Goal: Task Accomplishment & Management: Manage account settings

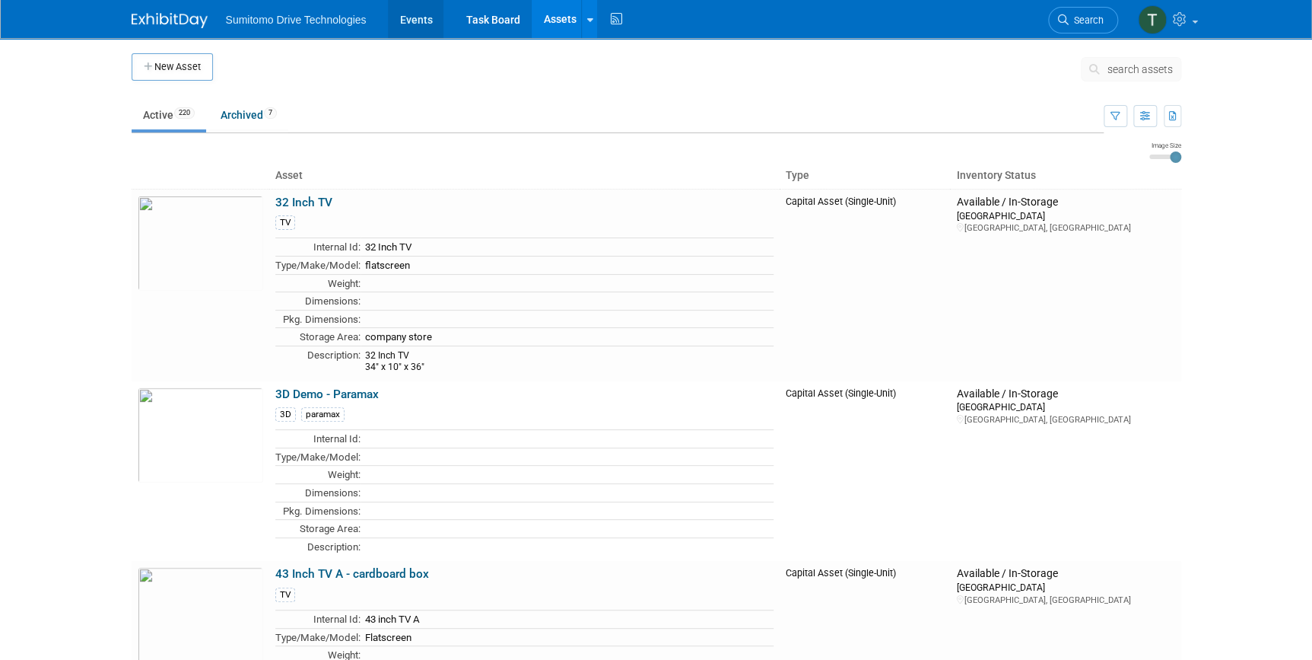
click at [406, 30] on link "Events" at bounding box center [416, 19] width 56 height 38
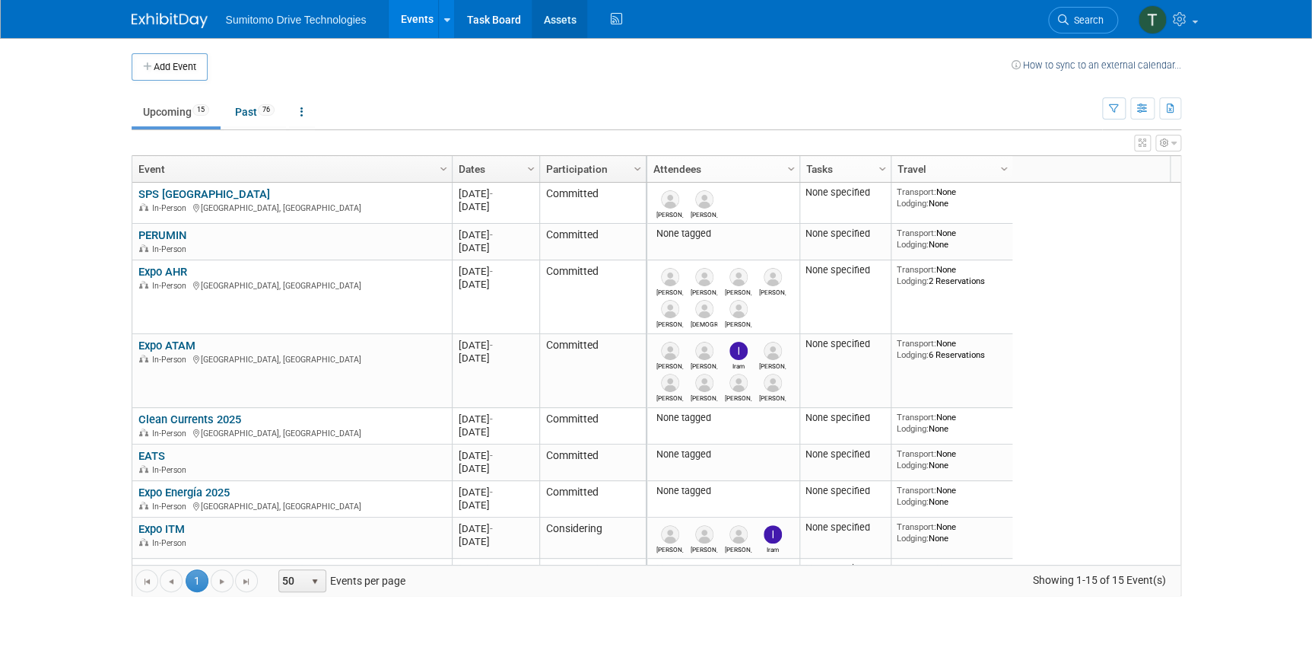
click at [552, 24] on link "Assets" at bounding box center [560, 19] width 56 height 38
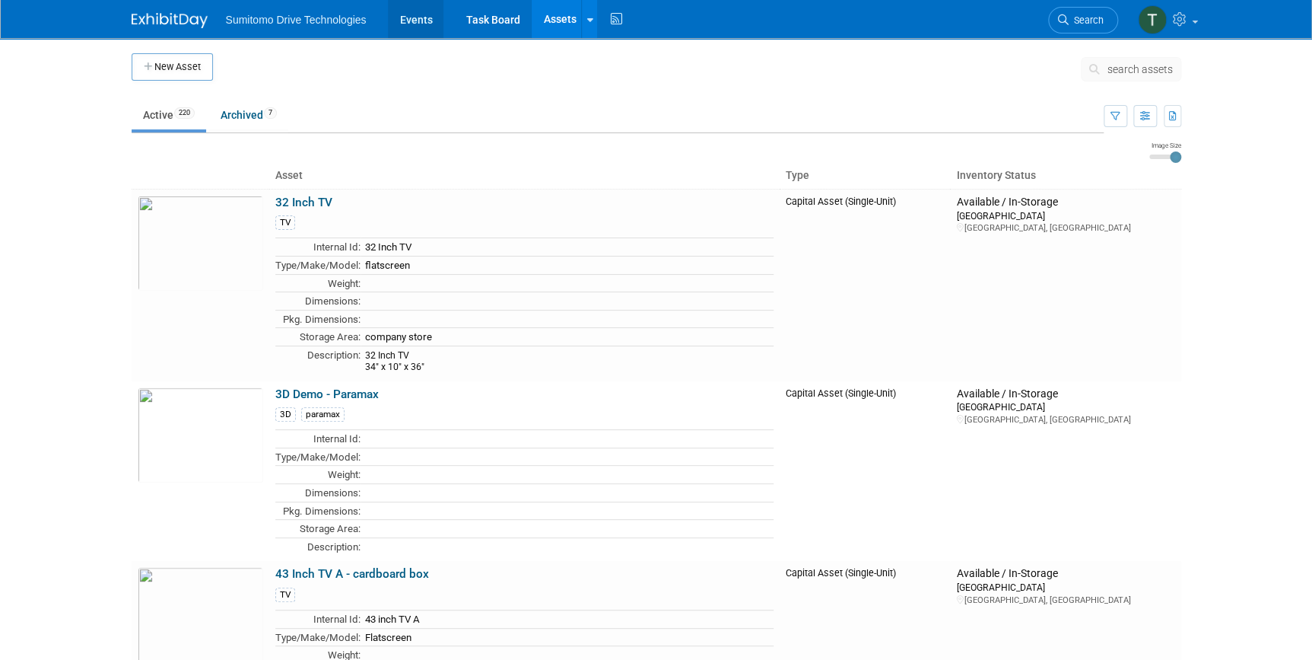
click at [409, 11] on link "Events" at bounding box center [416, 19] width 56 height 38
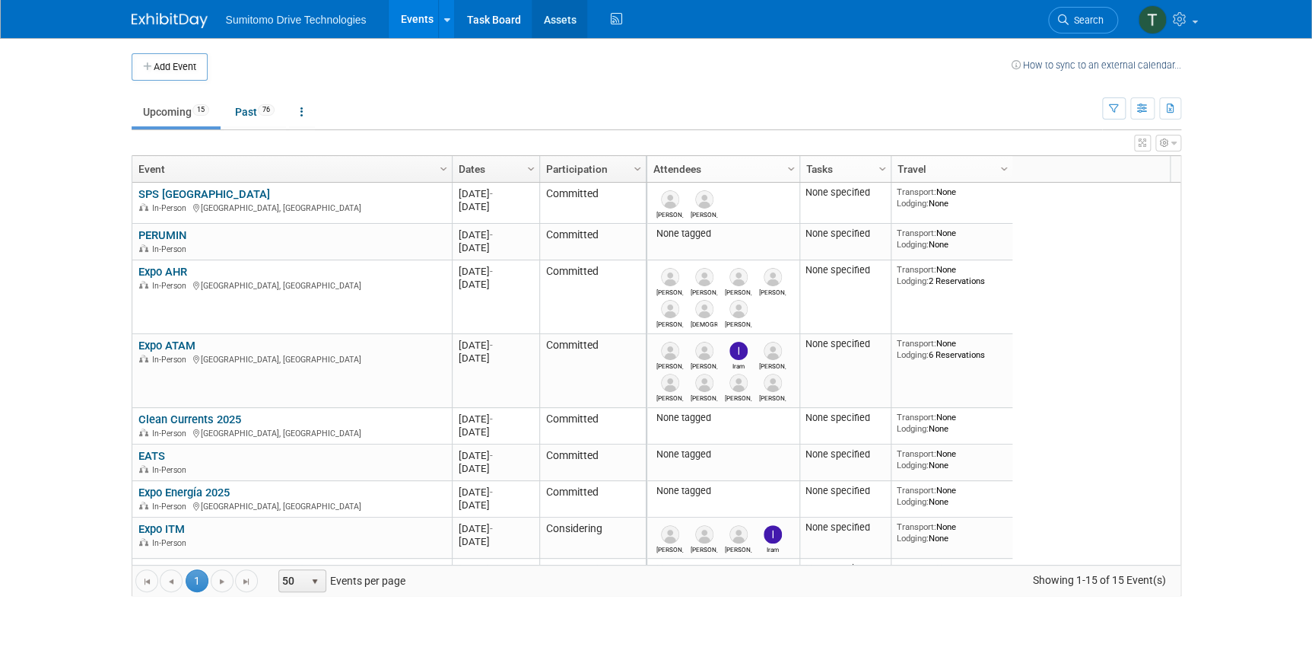
click at [551, 13] on link "Assets" at bounding box center [560, 19] width 56 height 38
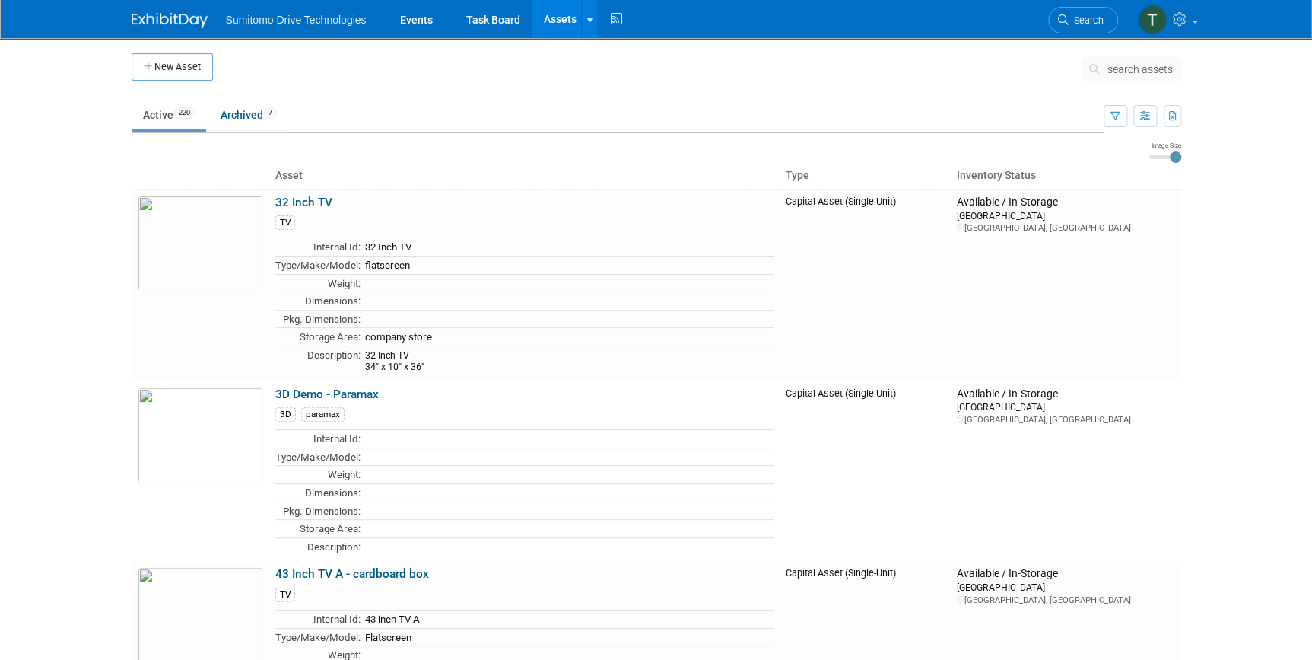
click at [1132, 60] on button "search assets" at bounding box center [1131, 69] width 100 height 24
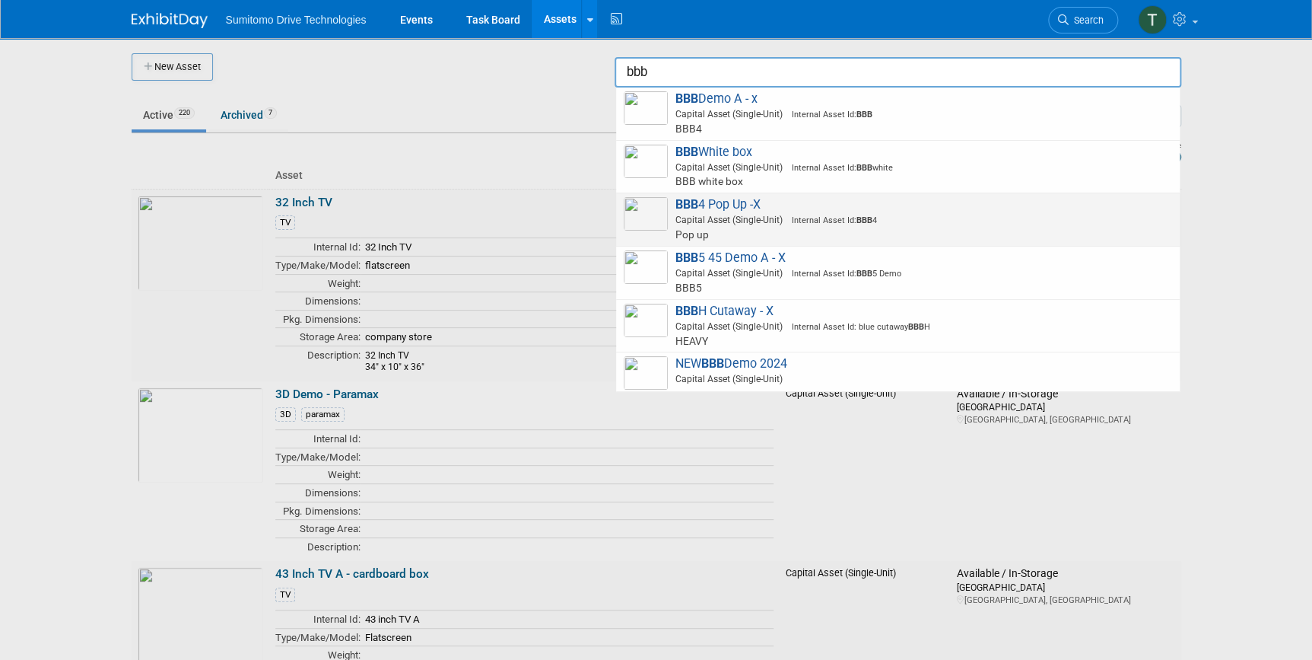
click at [1057, 205] on span "BBB 4 Pop Up -X Capital Asset (Single-Unit) Internal Asset Id: BBB 4 Pop up" at bounding box center [898, 219] width 548 height 45
type input "BBB4 Pop Up -X"
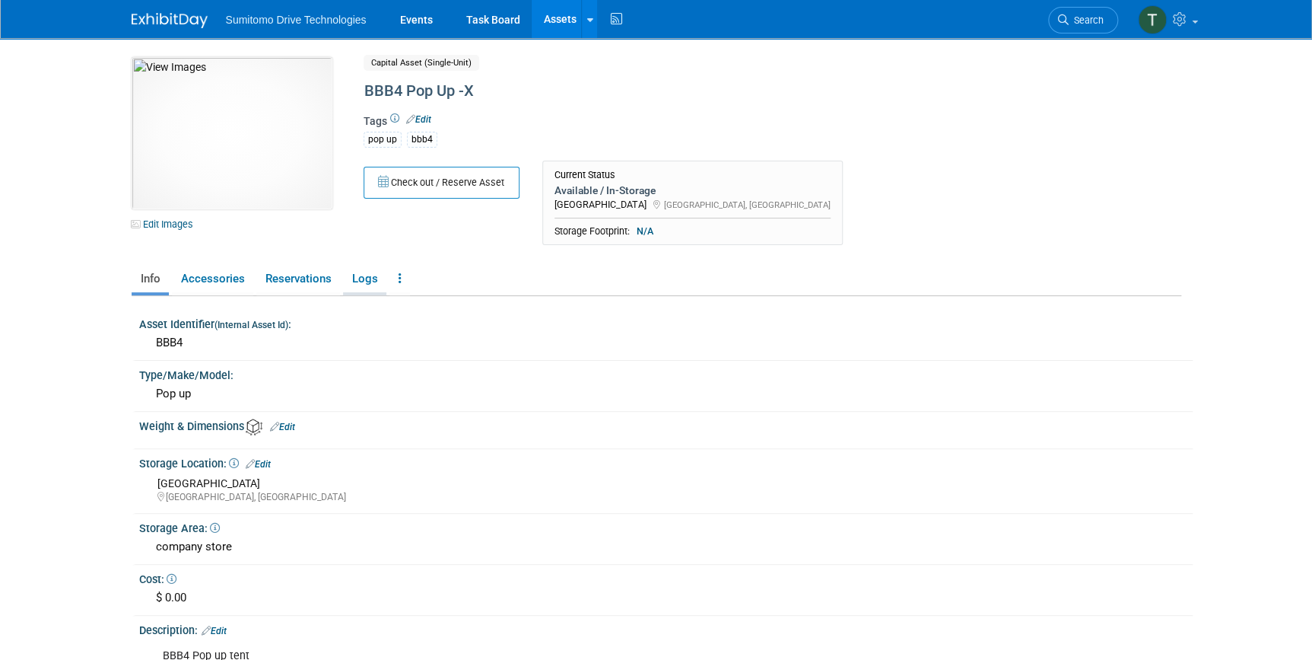
click at [362, 278] on link "Logs" at bounding box center [364, 278] width 43 height 27
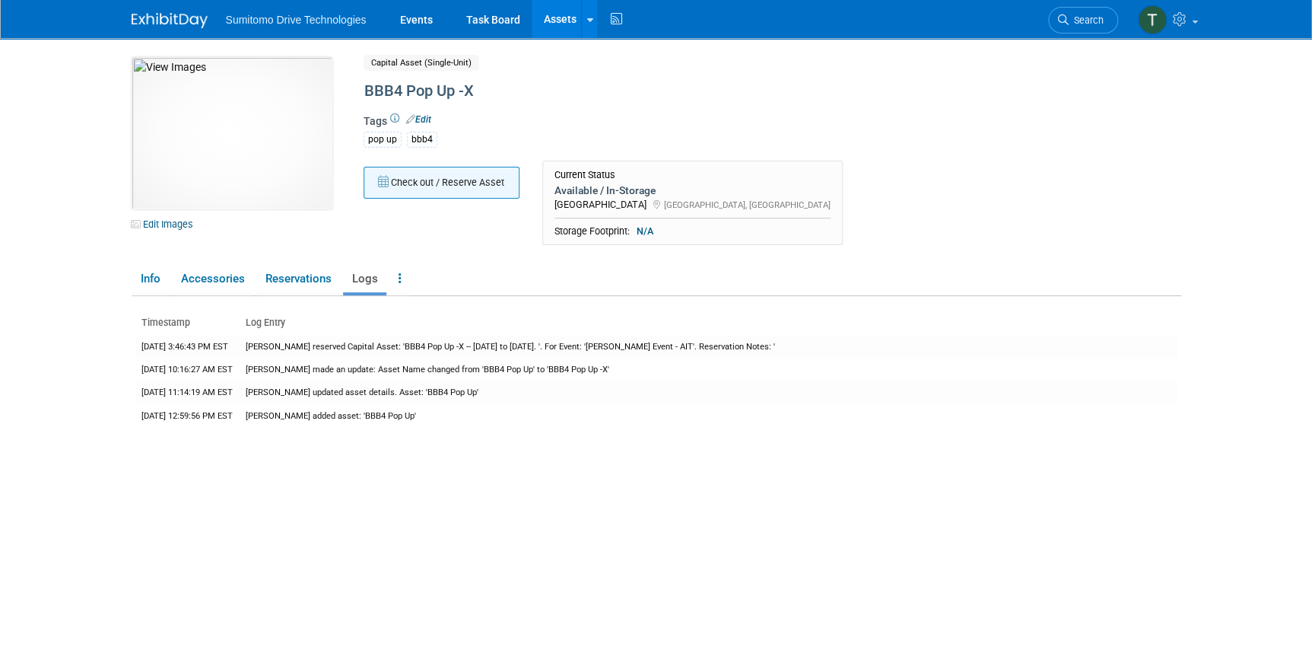
click at [424, 188] on button "Check out / Reserve Asset" at bounding box center [442, 183] width 156 height 32
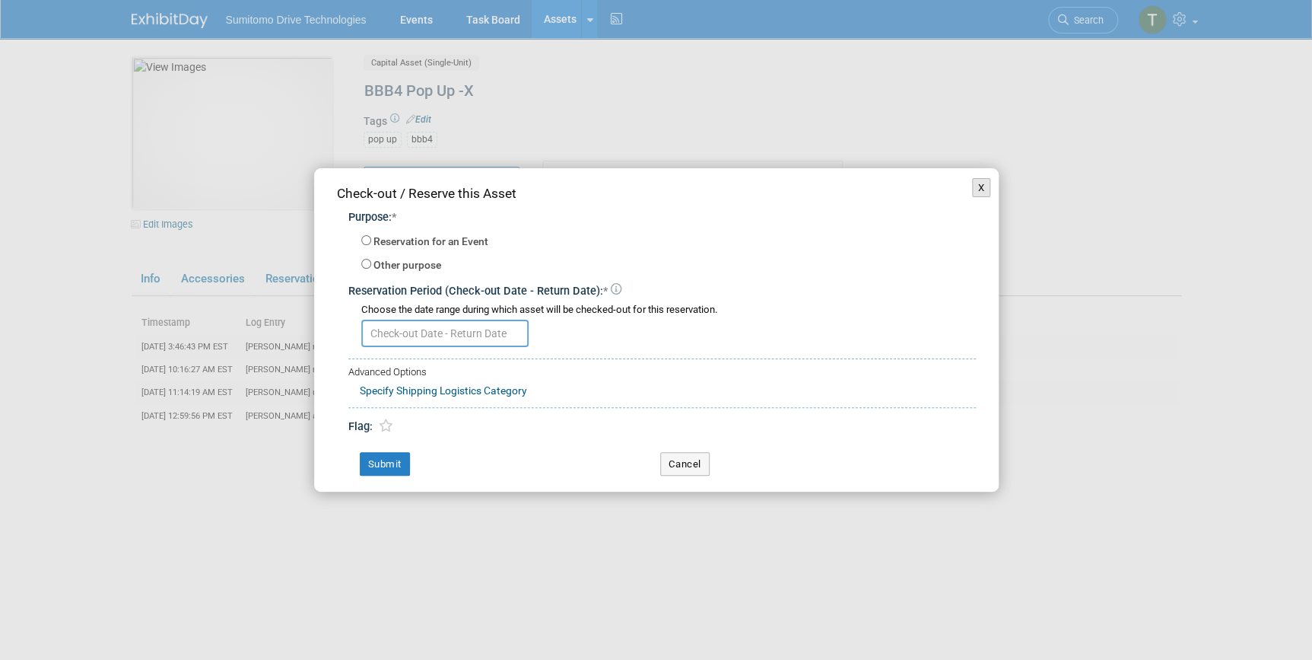
click at [979, 192] on button "X" at bounding box center [981, 188] width 19 height 20
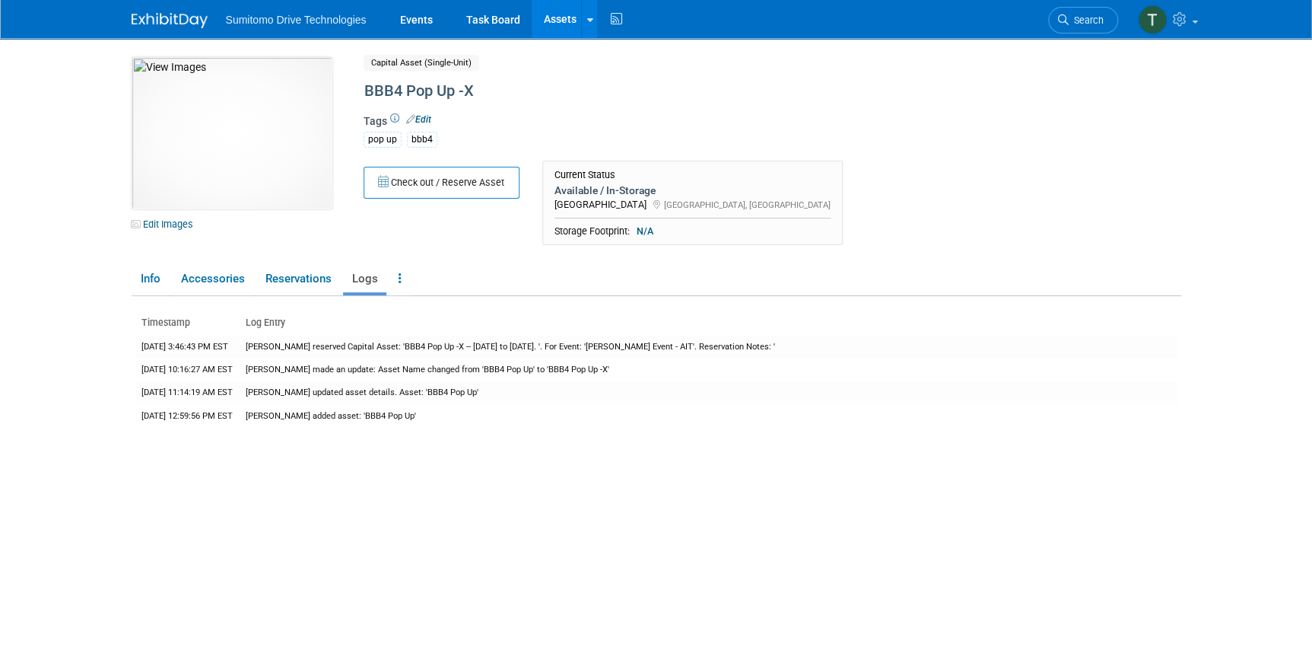
click at [426, 114] on link "Edit" at bounding box center [418, 119] width 25 height 11
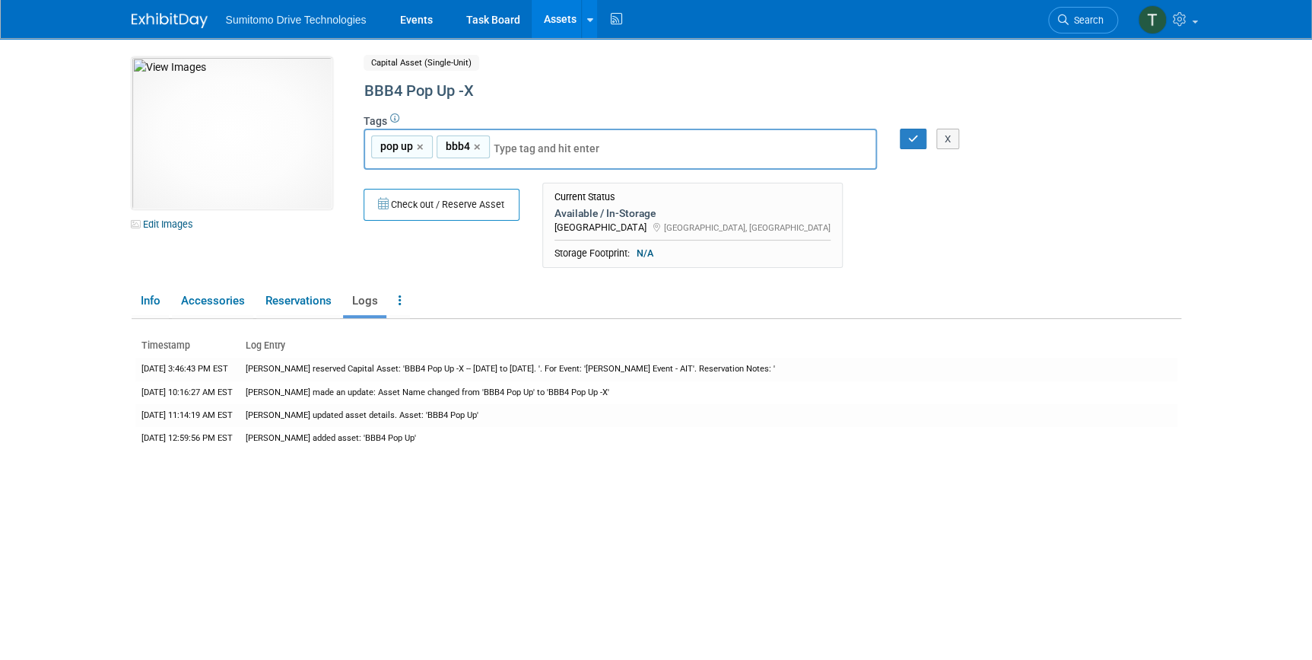
click at [1084, 316] on ul "Info Accessories Reservations Logs Reservation Policy Copy/Duplicate Asset Arch…" at bounding box center [657, 302] width 1050 height 32
click at [644, 253] on span "N/A" at bounding box center [645, 253] width 26 height 14
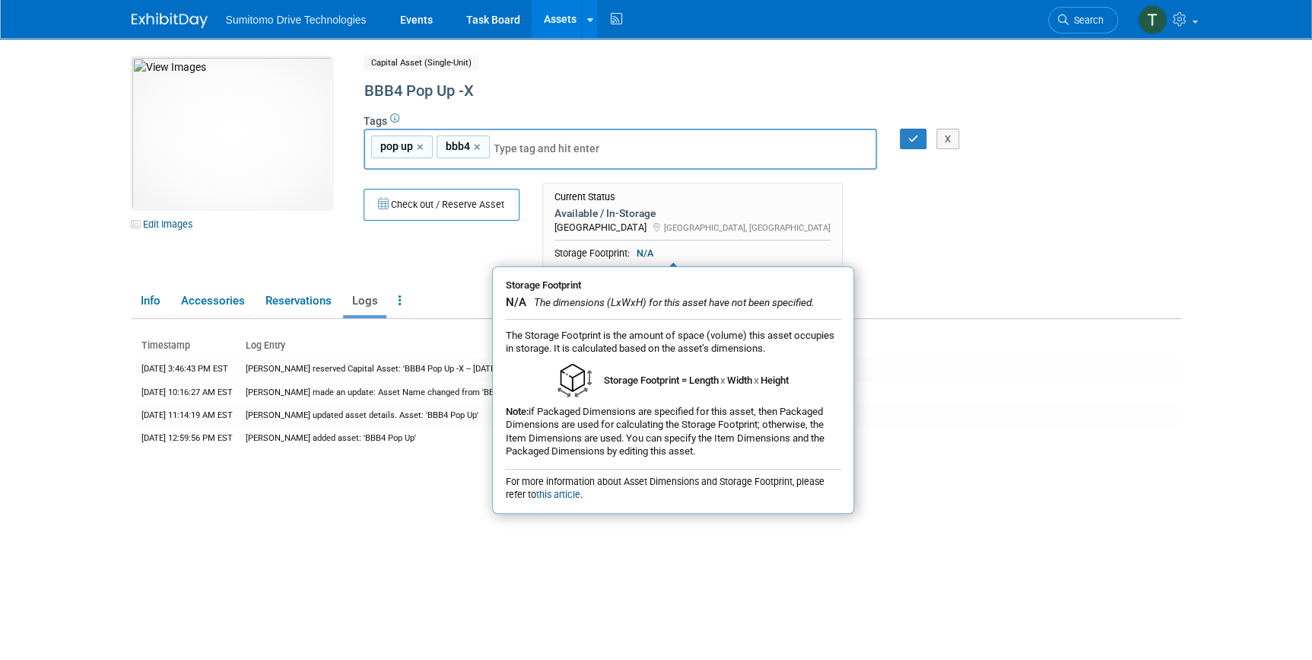
click at [950, 288] on ul "Info Accessories Reservations Logs Reservation Policy Copy/Duplicate Asset Arch…" at bounding box center [657, 302] width 1050 height 32
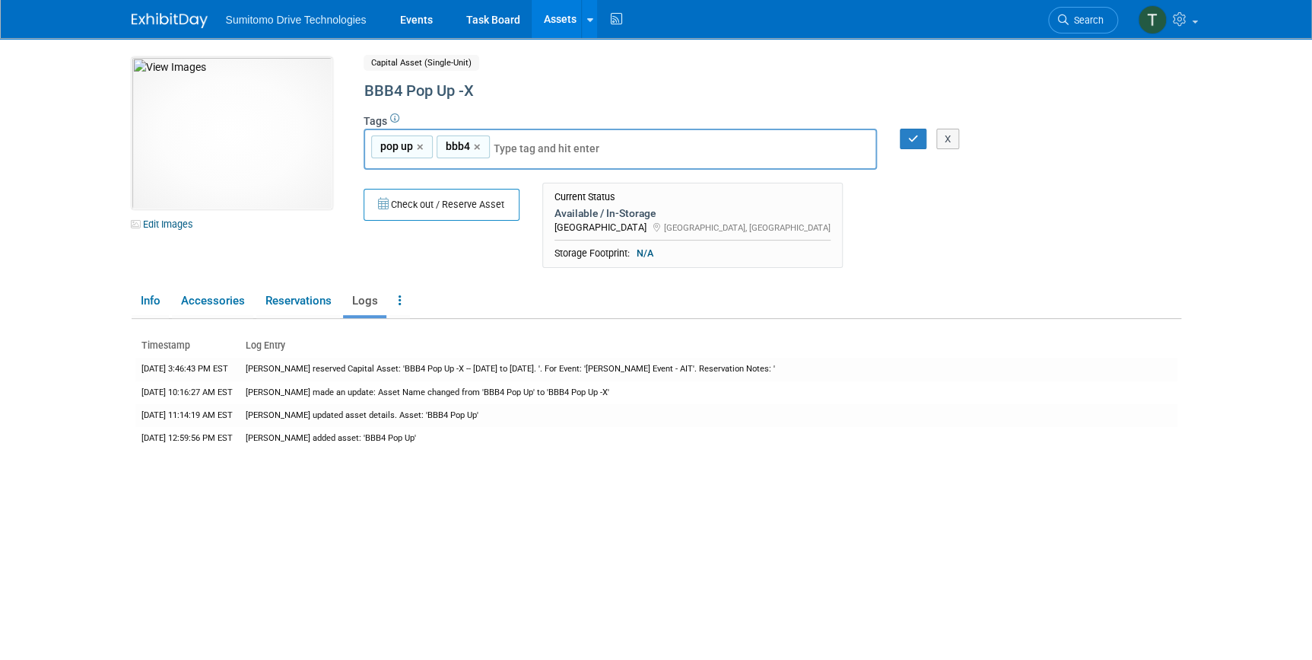
click at [608, 202] on div "Current Status" at bounding box center [693, 197] width 276 height 12
click at [592, 212] on div "Available / In-Storage" at bounding box center [693, 213] width 276 height 14
click at [407, 298] on link at bounding box center [399, 301] width 21 height 27
click at [1130, 286] on ul "Info Accessories Reservations Logs Reservation Policy Copy/Duplicate Asset Arch…" at bounding box center [657, 302] width 1050 height 32
click at [403, 307] on link at bounding box center [399, 301] width 21 height 27
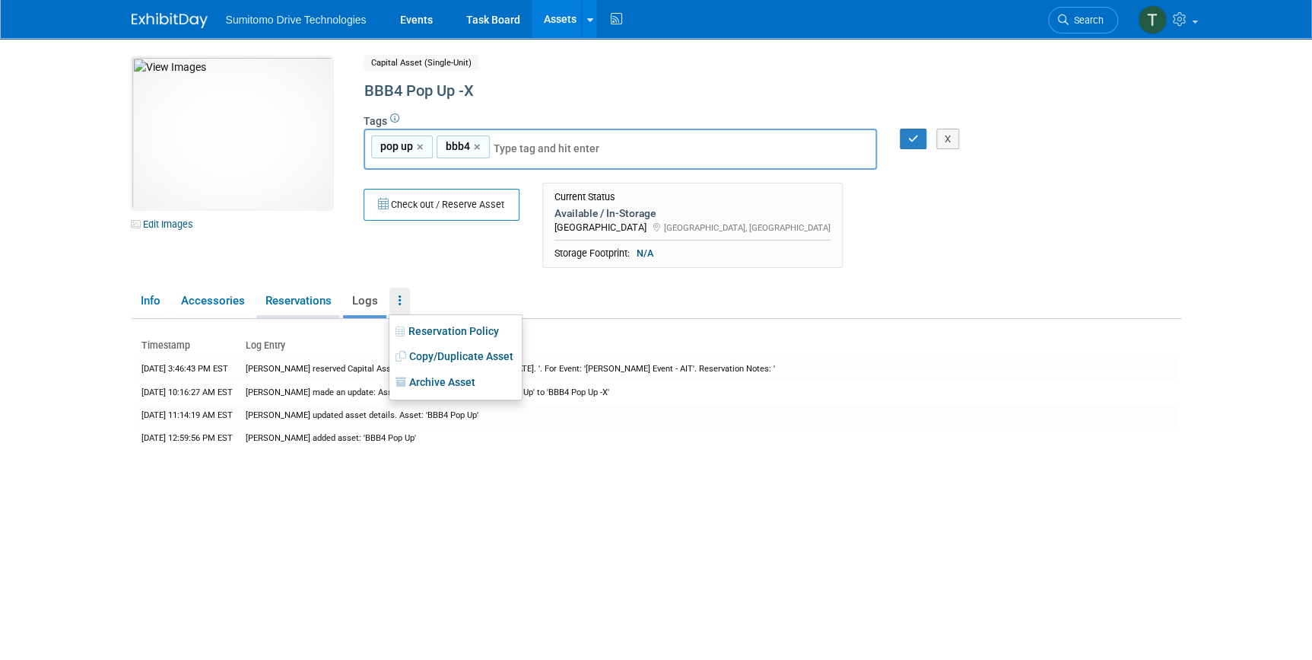
click at [311, 304] on link "Reservations" at bounding box center [298, 301] width 84 height 27
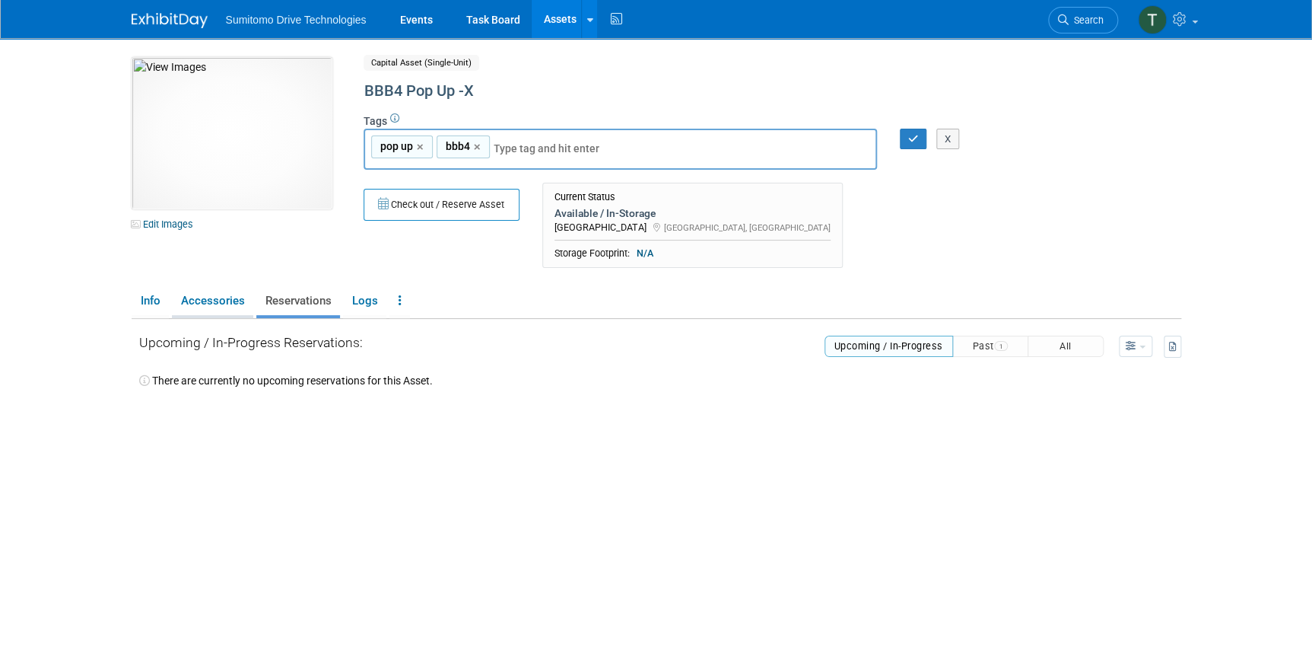
click at [234, 307] on link "Accessories" at bounding box center [212, 301] width 81 height 27
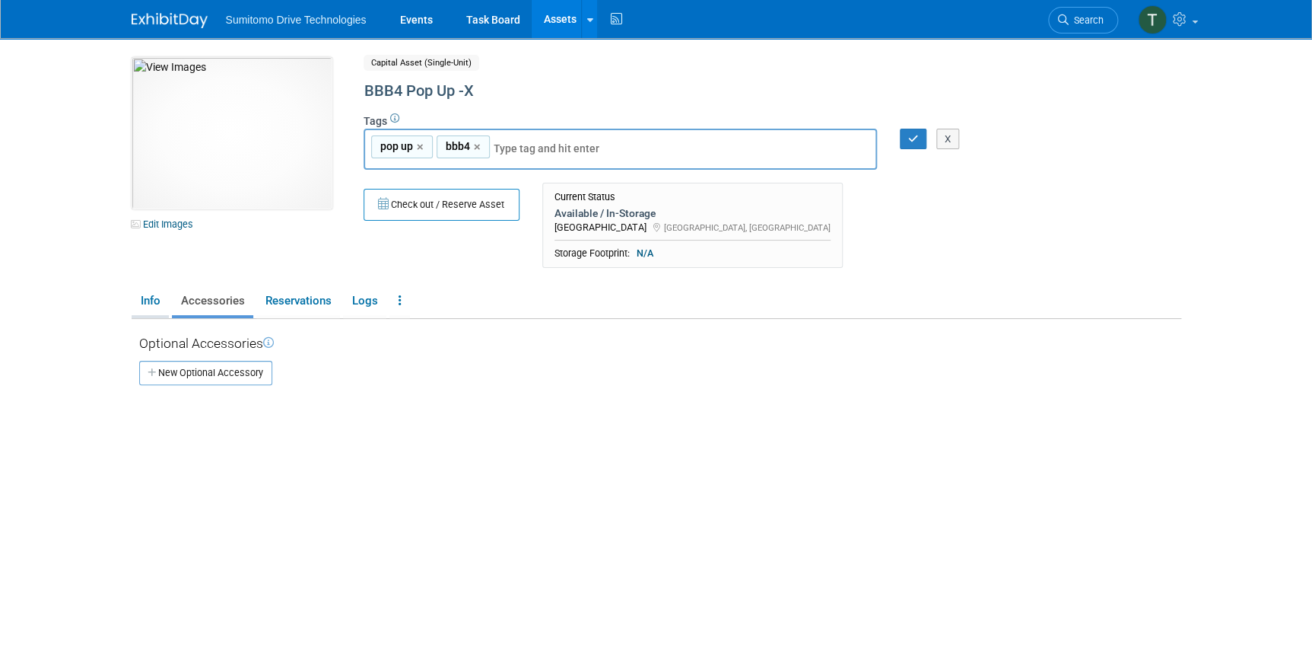
click at [152, 312] on link "Info" at bounding box center [150, 301] width 37 height 27
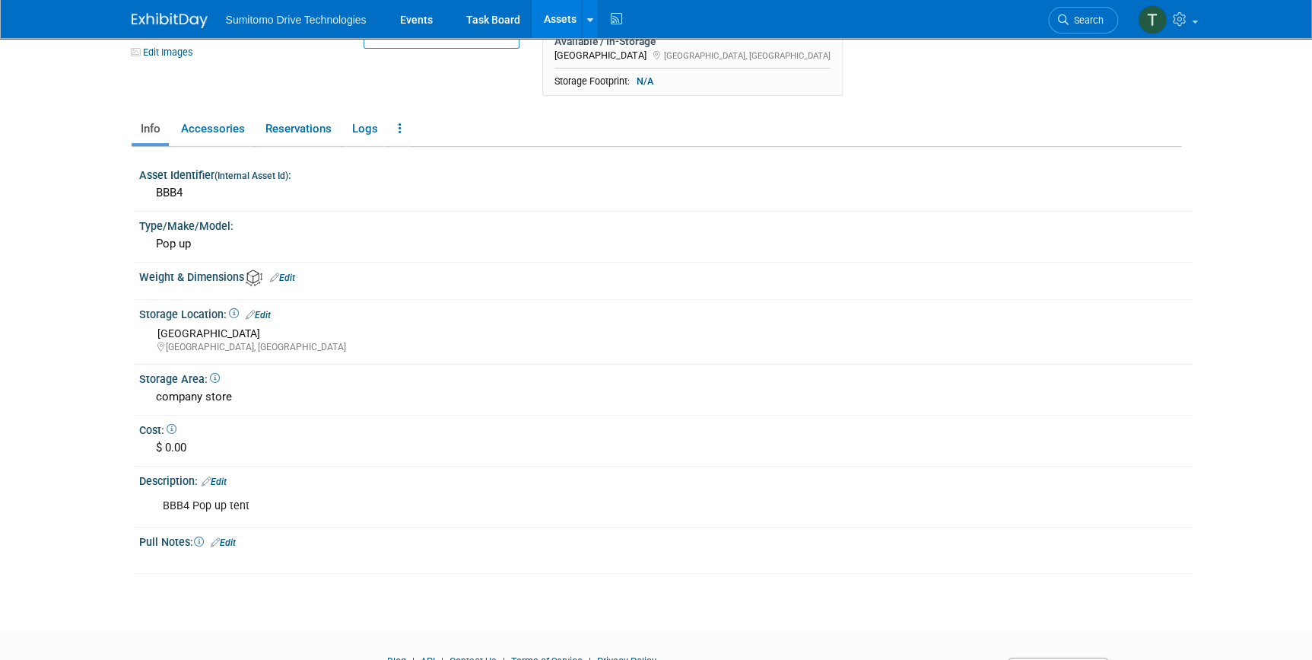
scroll to position [138, 0]
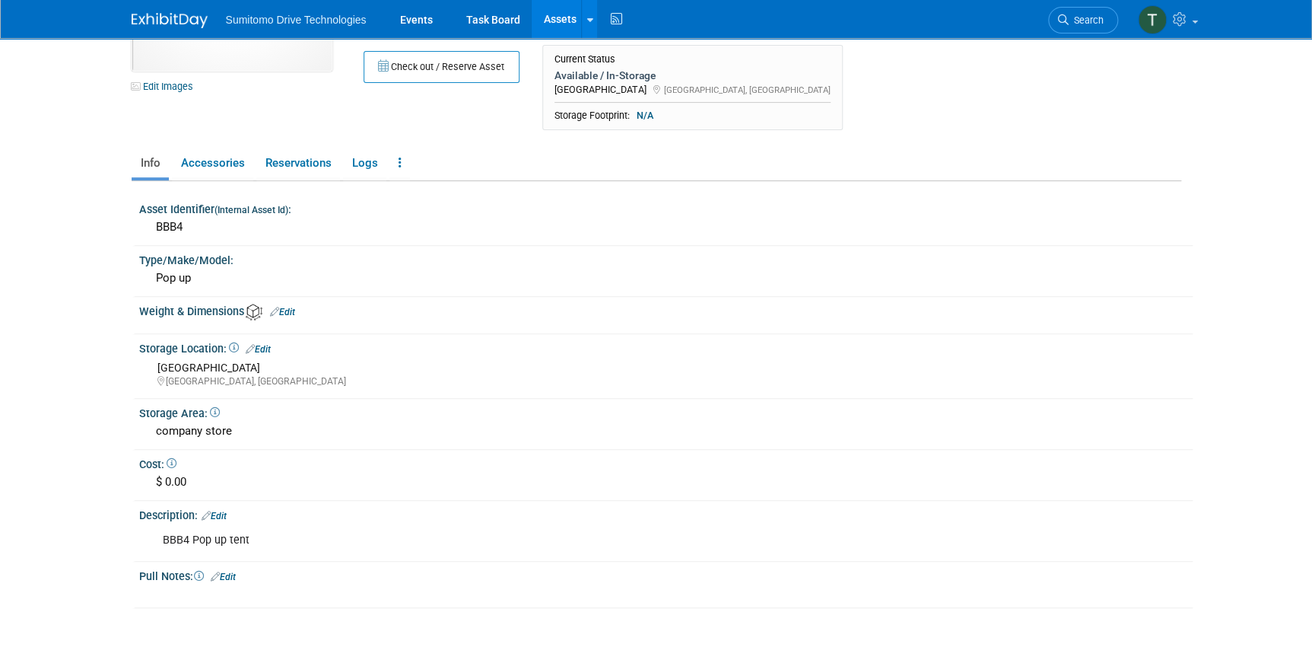
click at [261, 350] on link "Edit" at bounding box center [258, 349] width 25 height 11
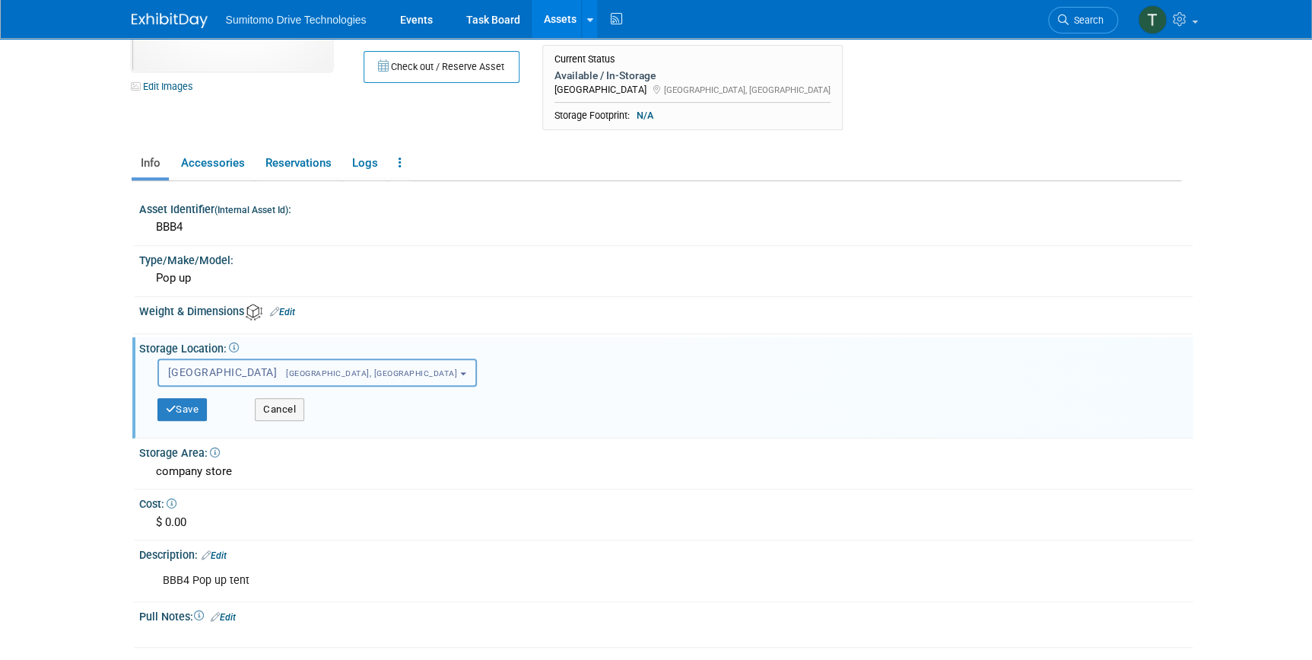
click at [320, 368] on span "[GEOGRAPHIC_DATA], [GEOGRAPHIC_DATA]" at bounding box center [367, 373] width 180 height 10
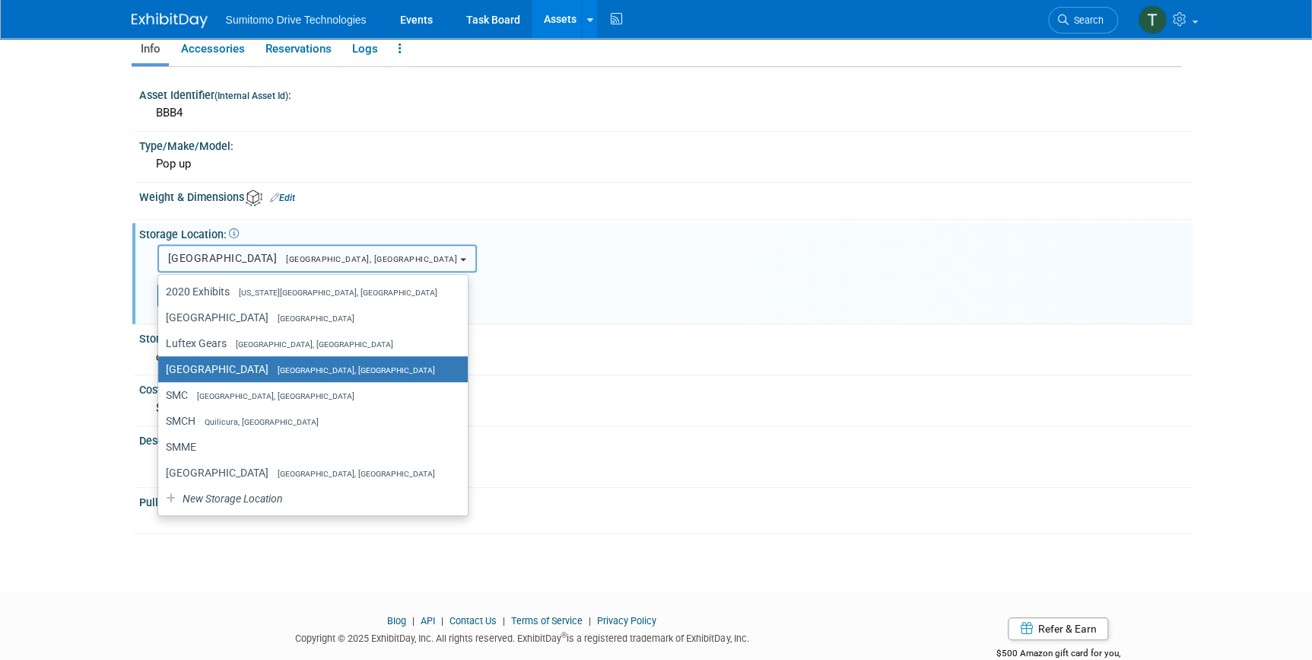
scroll to position [276, 0]
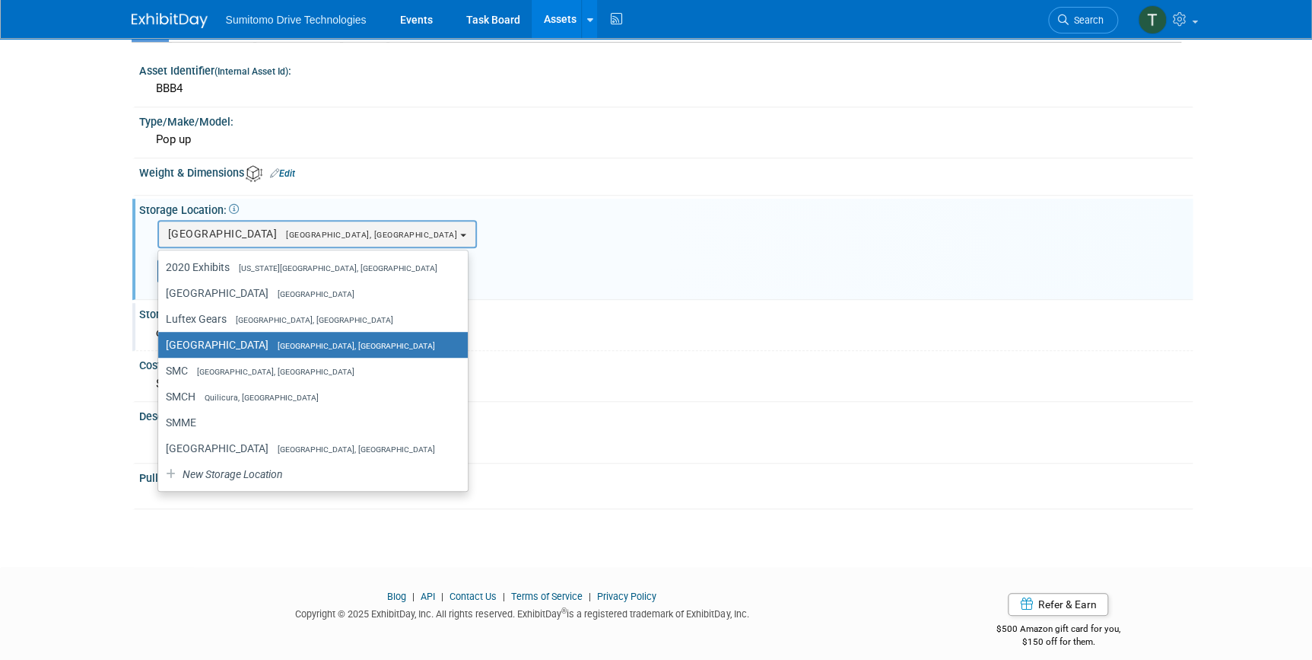
click at [526, 306] on div "Storage Area:" at bounding box center [666, 312] width 1054 height 19
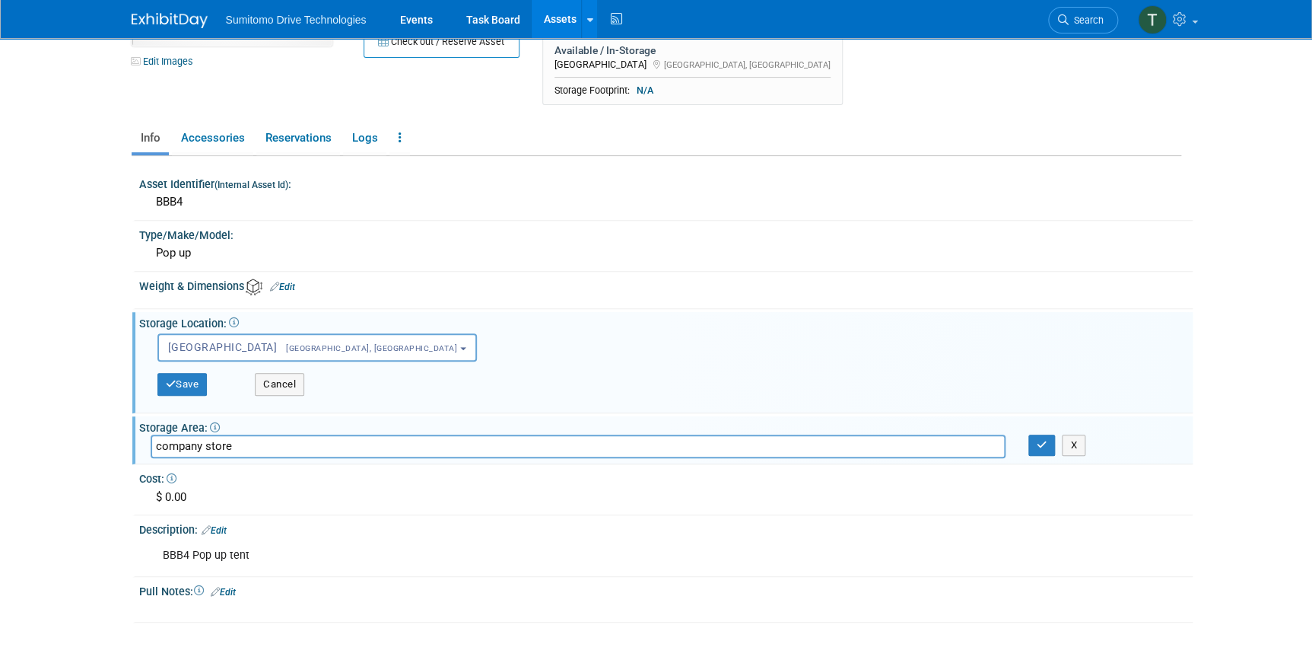
scroll to position [138, 0]
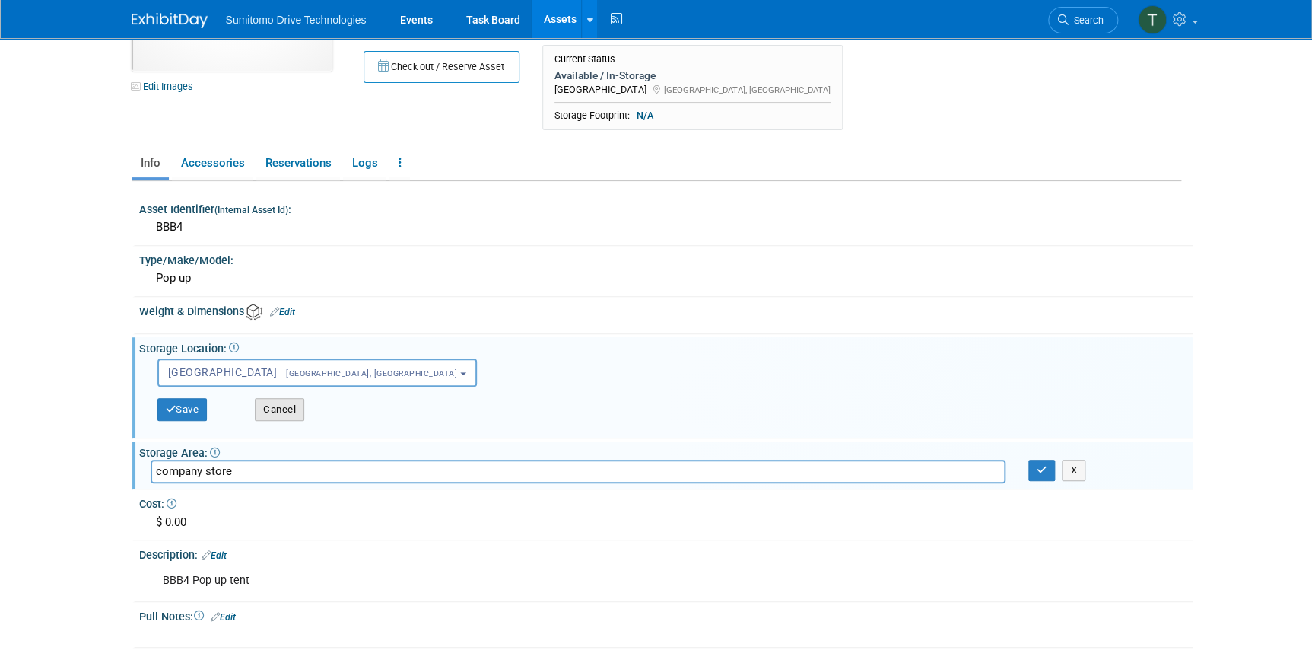
click at [280, 407] on button "Cancel" at bounding box center [279, 409] width 49 height 23
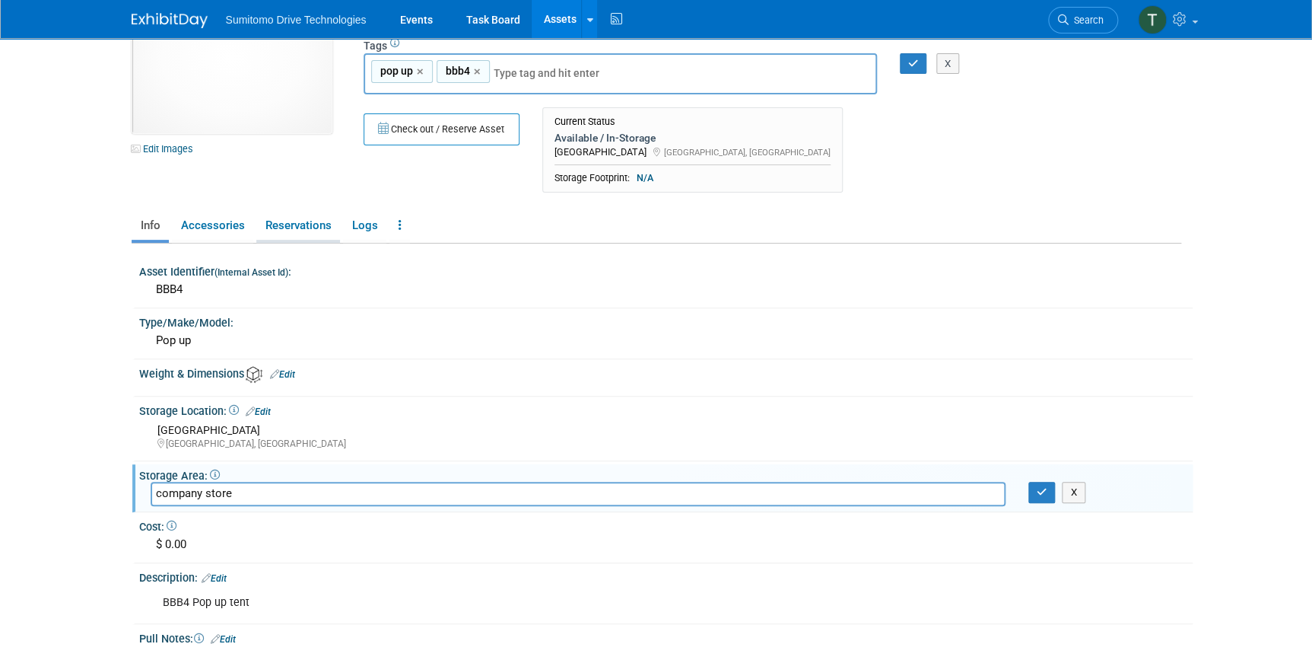
scroll to position [0, 0]
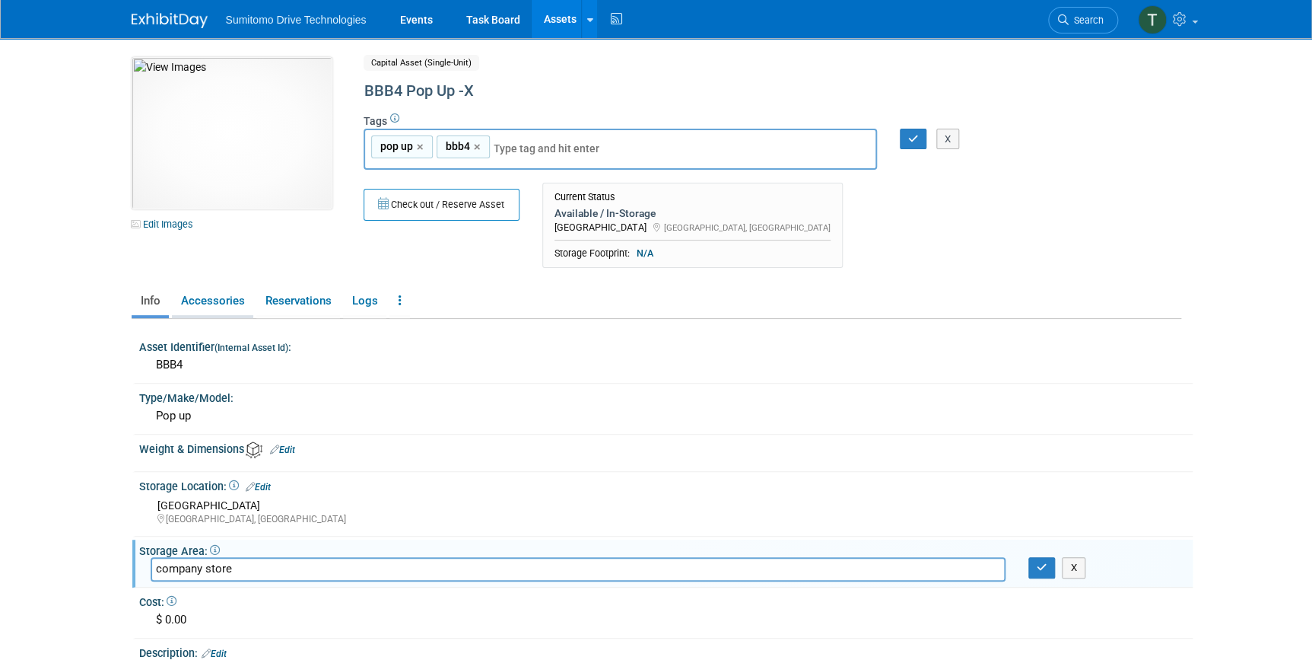
click at [227, 300] on link "Accessories" at bounding box center [212, 301] width 81 height 27
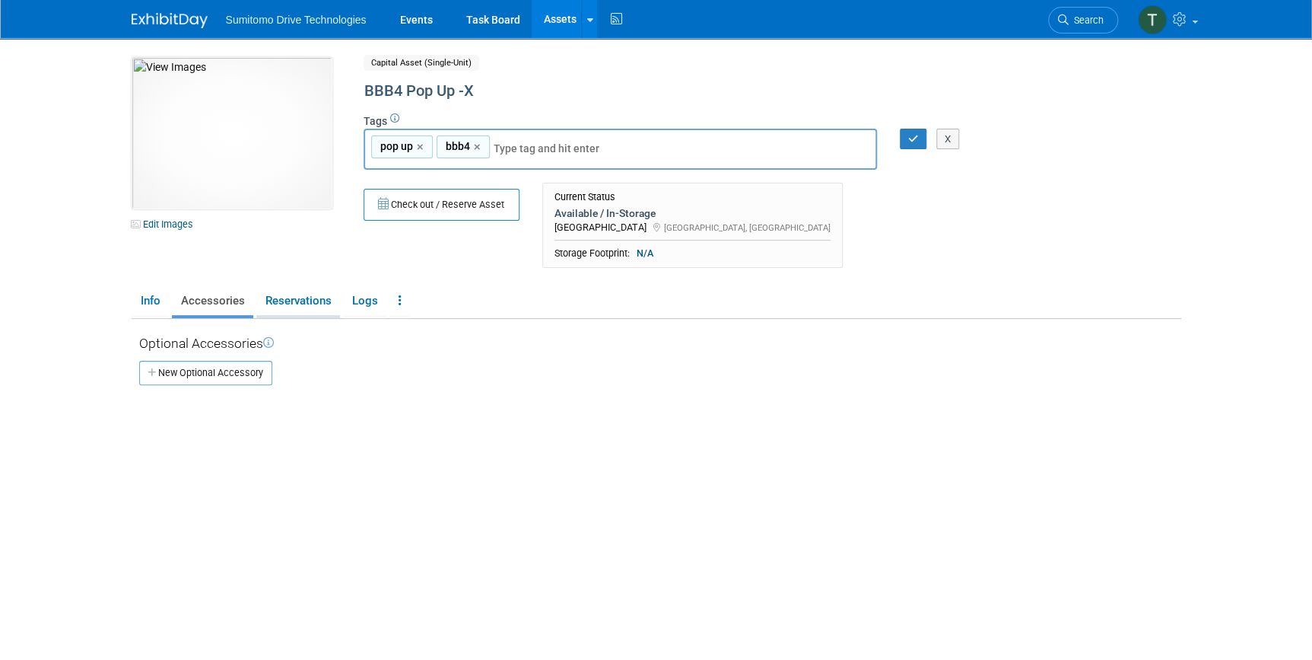
click at [326, 294] on link "Reservations" at bounding box center [298, 301] width 84 height 27
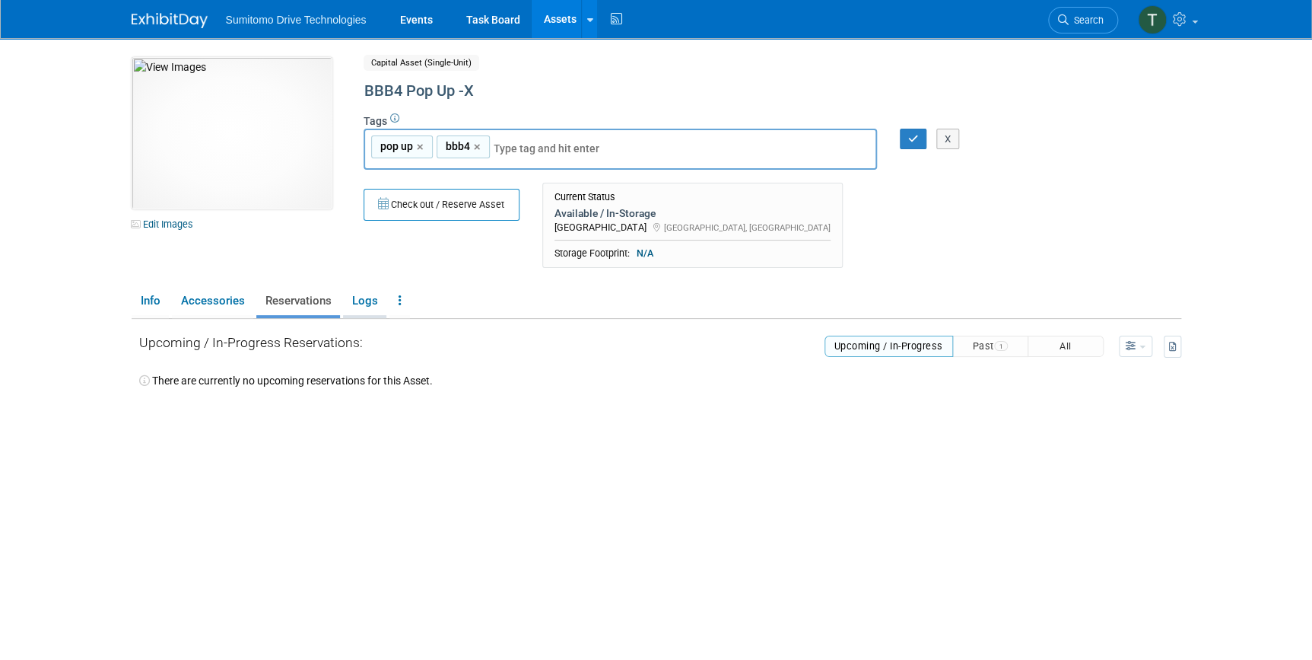
click at [364, 299] on link "Logs" at bounding box center [364, 301] width 43 height 27
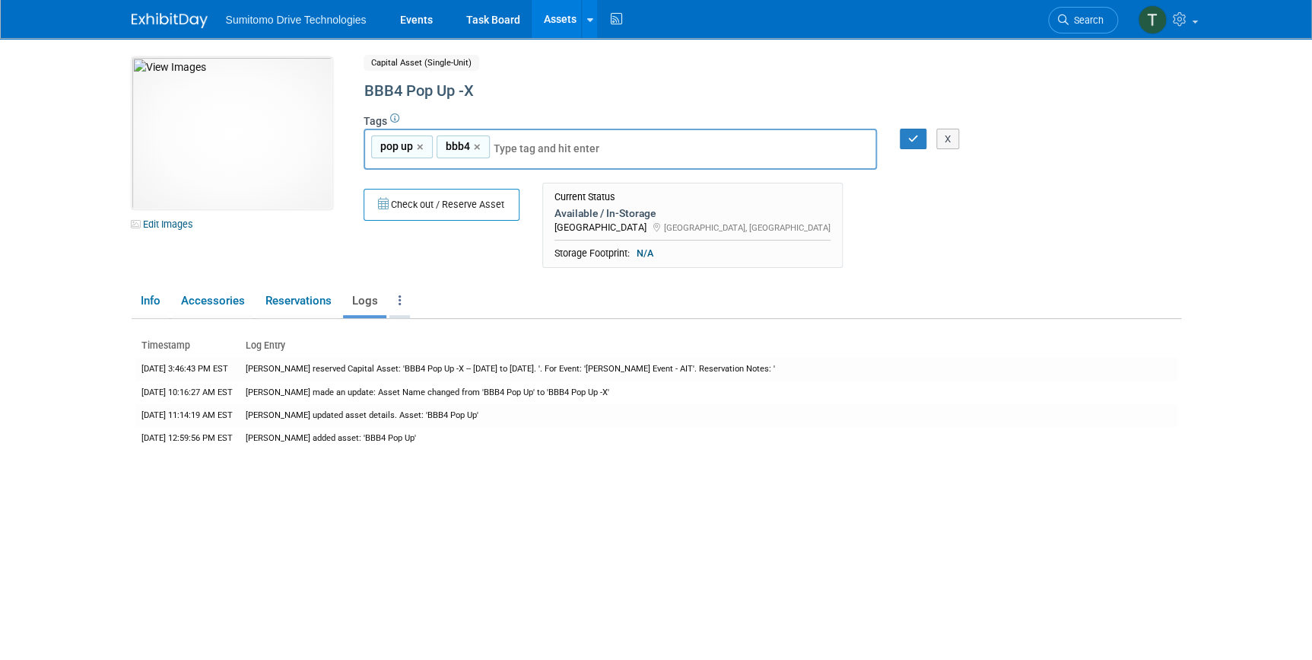
click at [401, 299] on link at bounding box center [399, 301] width 21 height 27
click at [402, 333] on icon at bounding box center [402, 331] width 13 height 11
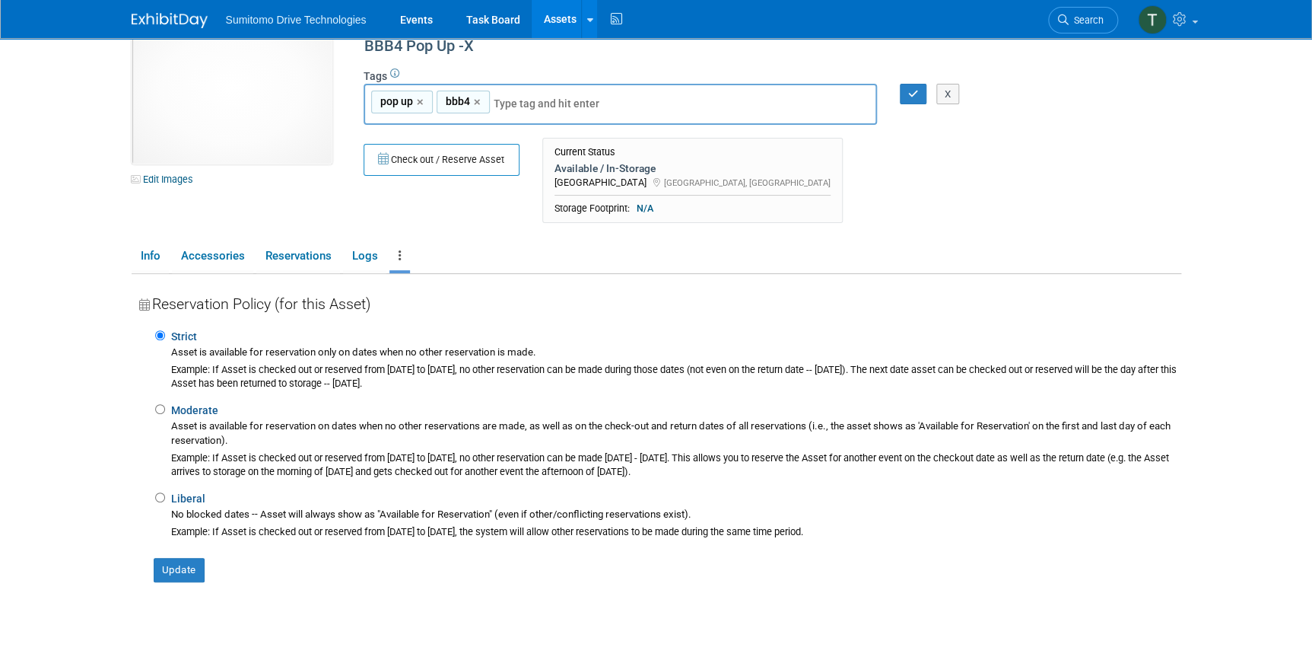
scroll to position [68, 0]
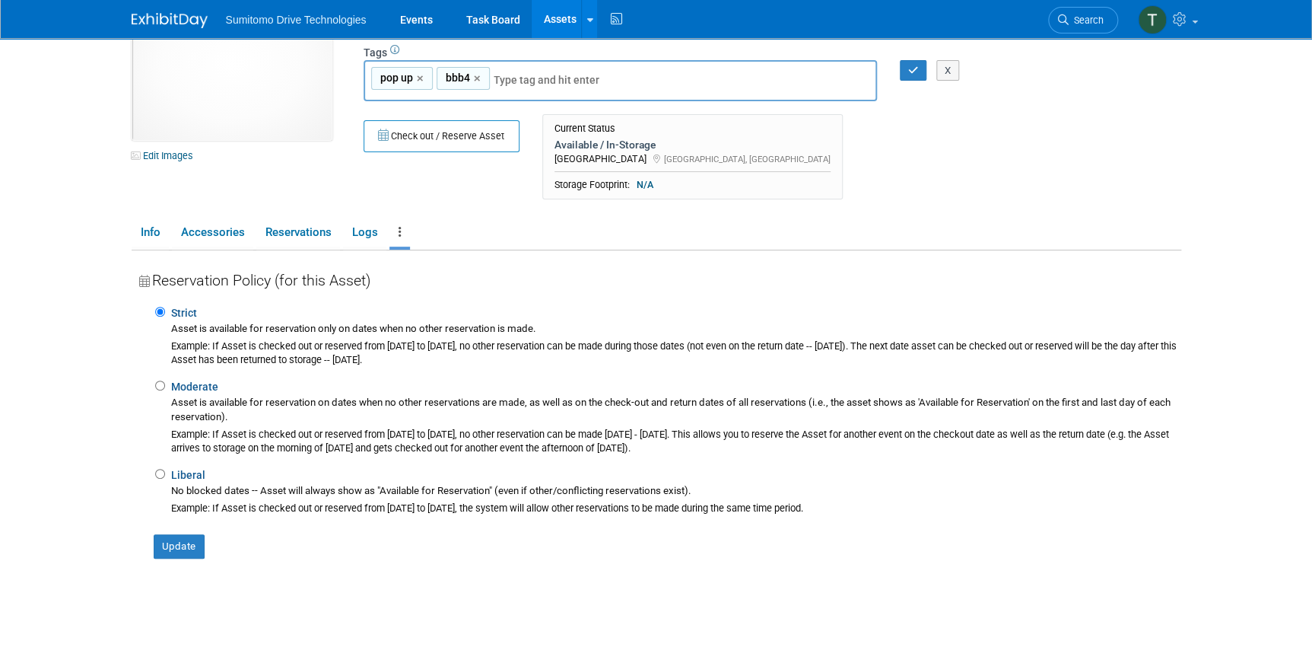
click at [431, 269] on div "Reservation Policy (for this Asset)" at bounding box center [660, 280] width 1042 height 30
click at [148, 227] on link "Info" at bounding box center [150, 232] width 37 height 27
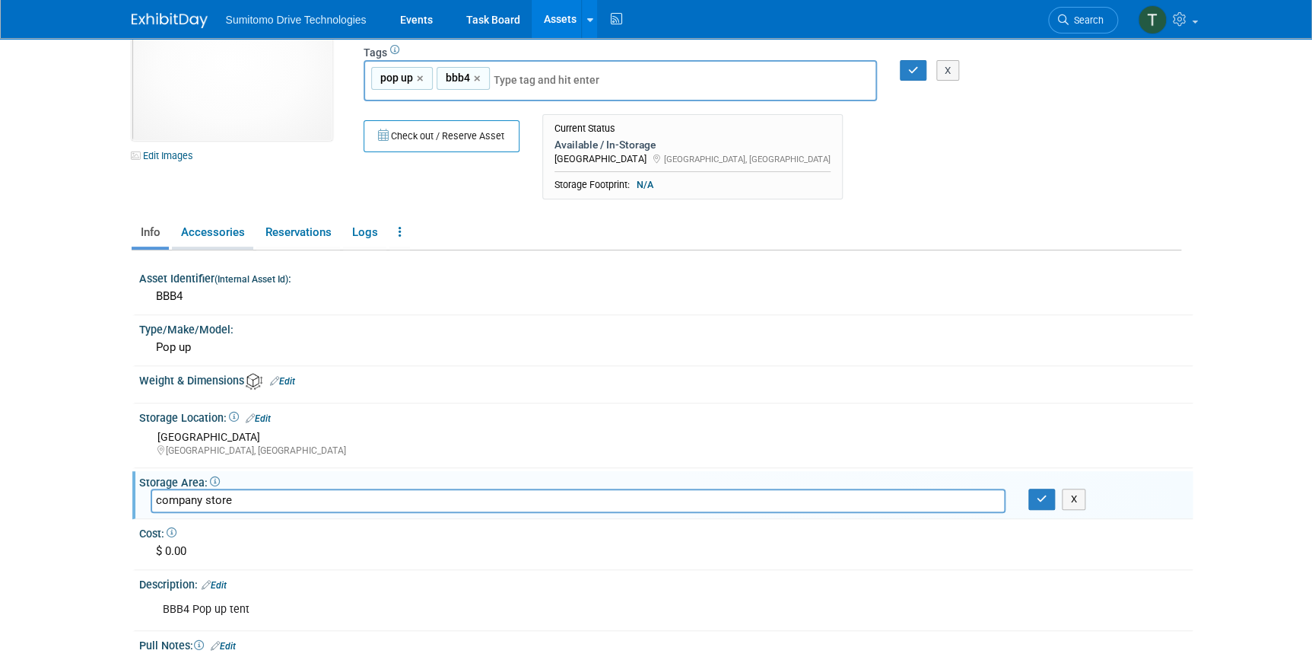
click at [200, 221] on link "Accessories" at bounding box center [212, 232] width 81 height 27
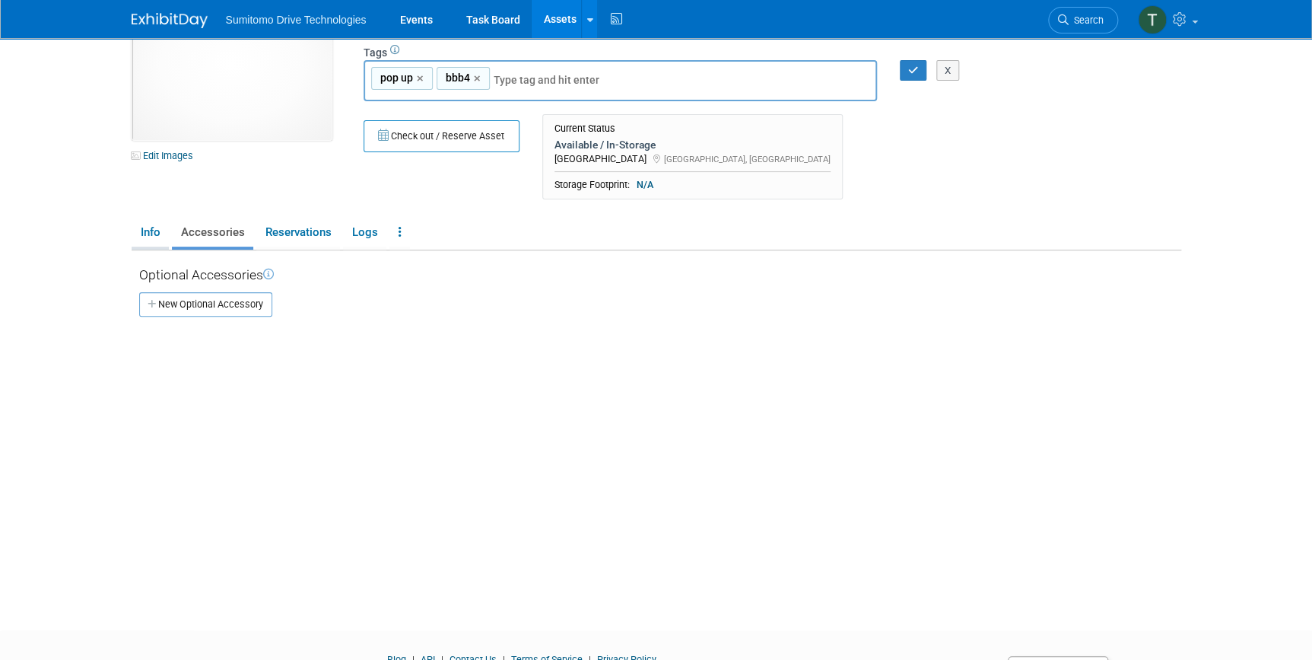
drag, startPoint x: 124, startPoint y: 218, endPoint x: 137, endPoint y: 226, distance: 15.0
click at [128, 224] on div "9149516a-5dda-45d2-82ea-b8369e5cd806.jpg Edit Images Capital Asset (Single-Unit…" at bounding box center [656, 286] width 1073 height 633
click at [141, 226] on link "Info" at bounding box center [150, 232] width 37 height 27
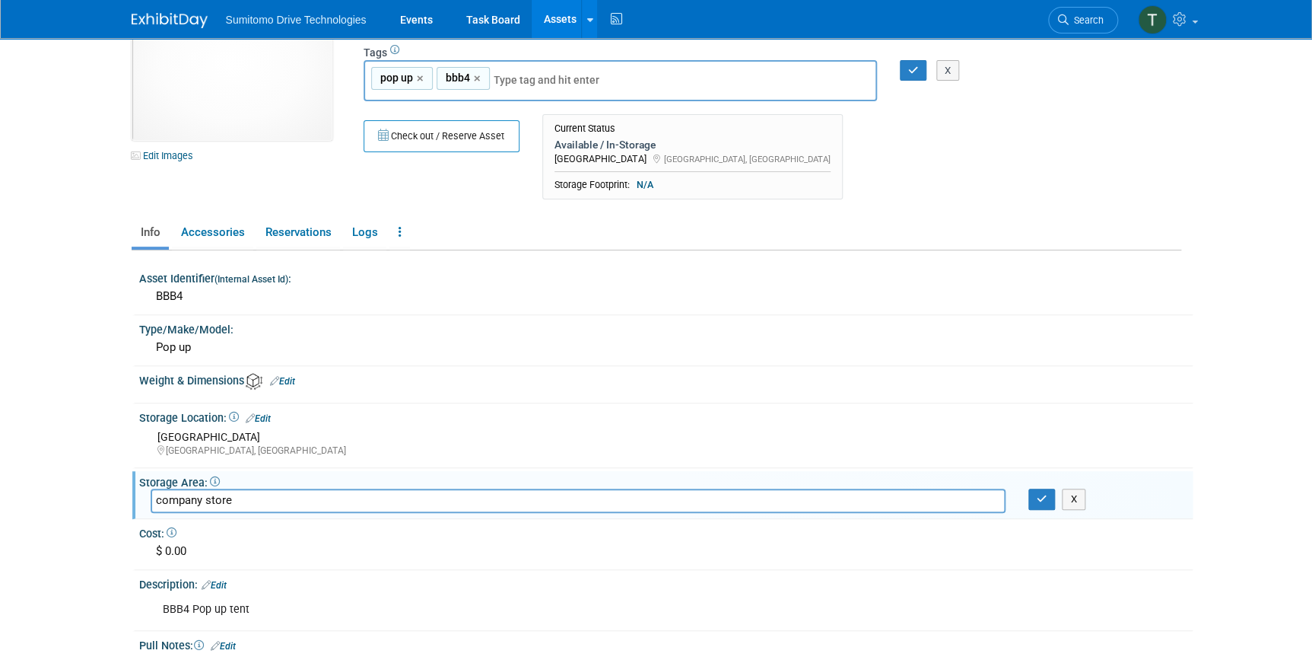
click at [250, 416] on icon at bounding box center [250, 418] width 9 height 10
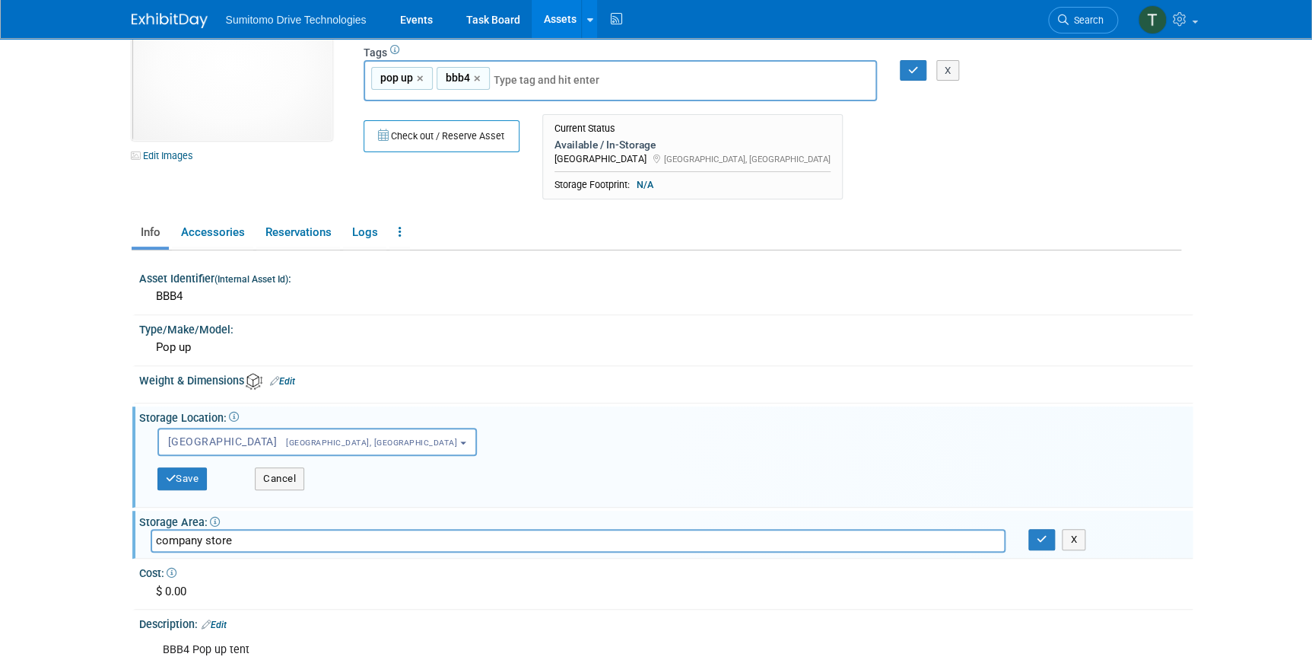
click at [233, 415] on icon at bounding box center [234, 417] width 10 height 10
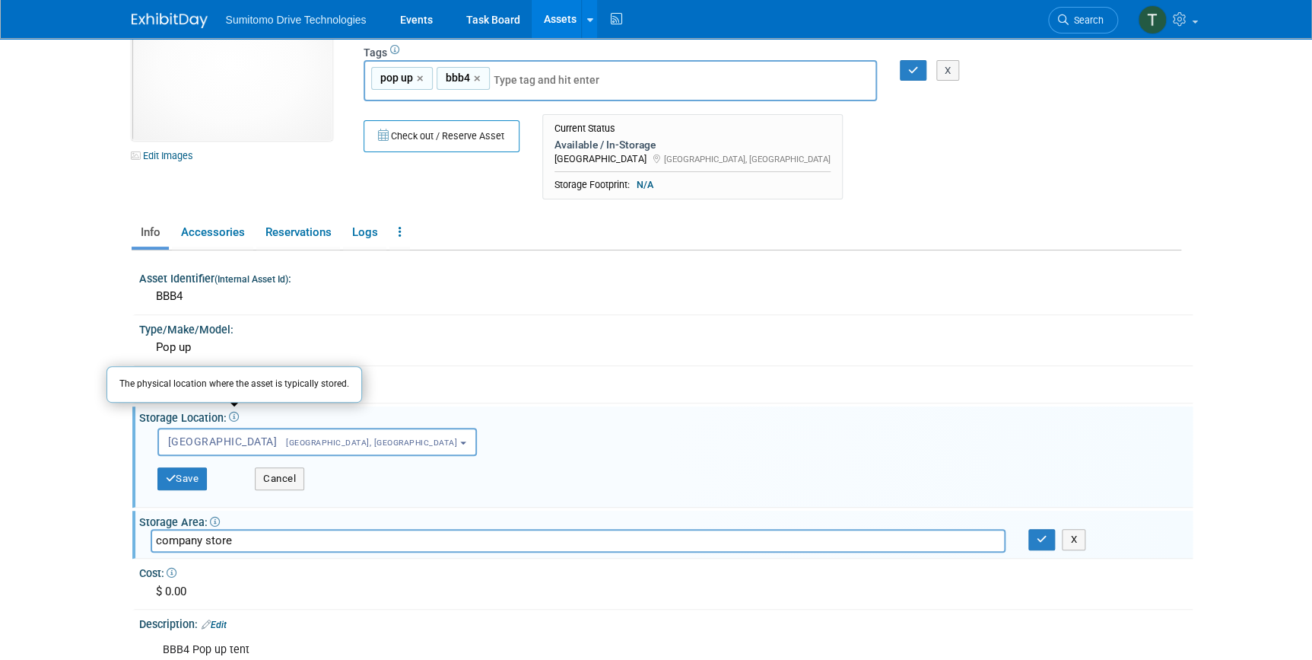
click at [485, 416] on div "Storage Location: The physical location where the asset is typically stored. Ed…" at bounding box center [666, 415] width 1054 height 19
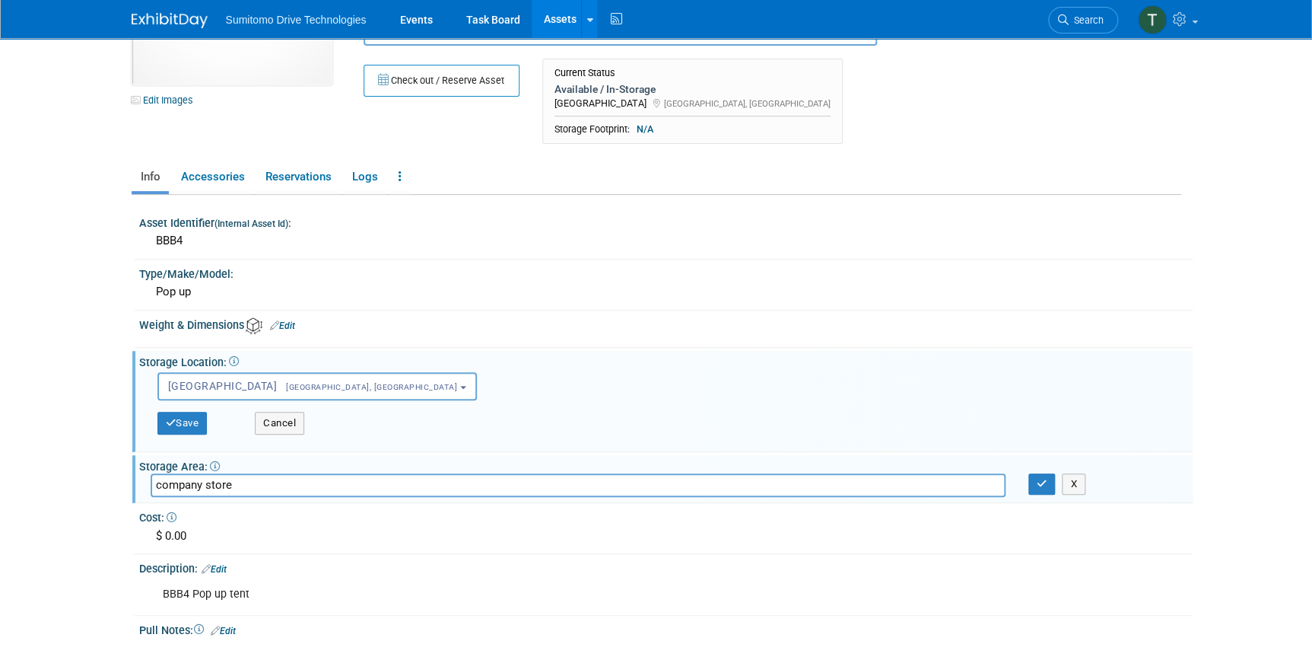
scroll to position [207, 0]
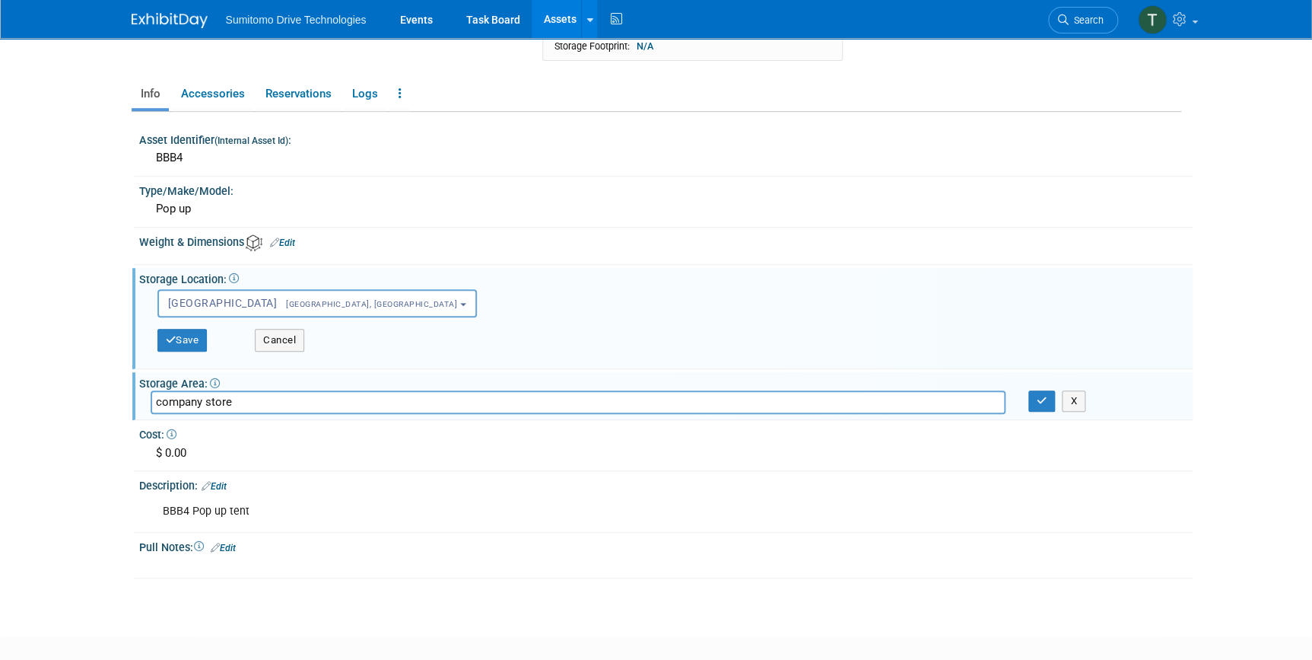
click at [255, 397] on input "company store" at bounding box center [578, 402] width 855 height 24
click at [304, 285] on div "2020 Exhibits<span style="font-size: 0.75em; padding-left: 12px;" > Missouri Ci…" at bounding box center [666, 324] width 1031 height 78
click at [296, 299] on span "[GEOGRAPHIC_DATA], [GEOGRAPHIC_DATA]" at bounding box center [367, 304] width 180 height 10
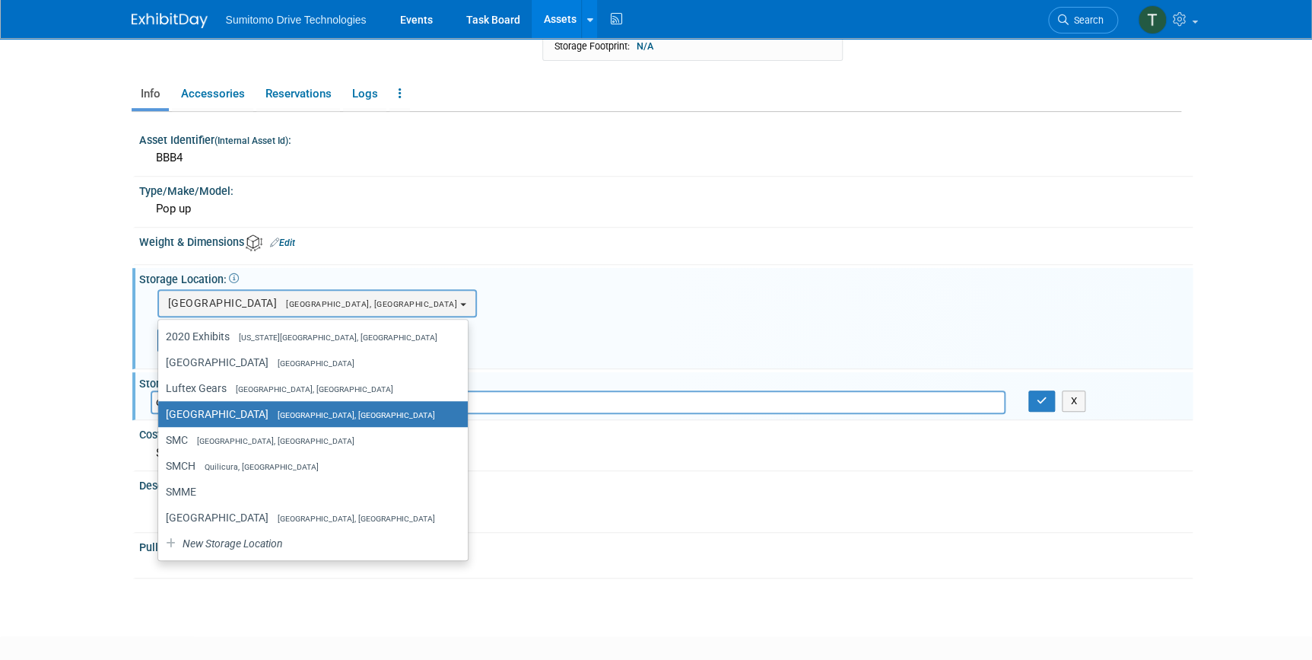
click at [567, 253] on div at bounding box center [669, 255] width 1024 height 5
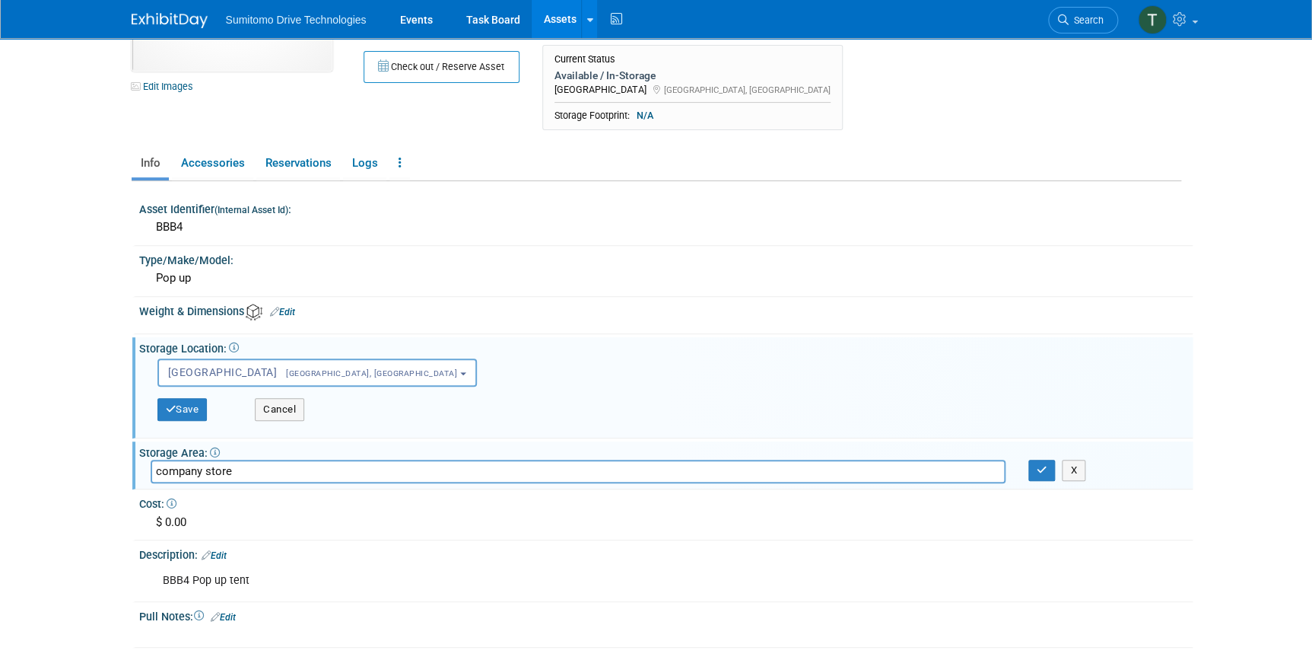
scroll to position [0, 0]
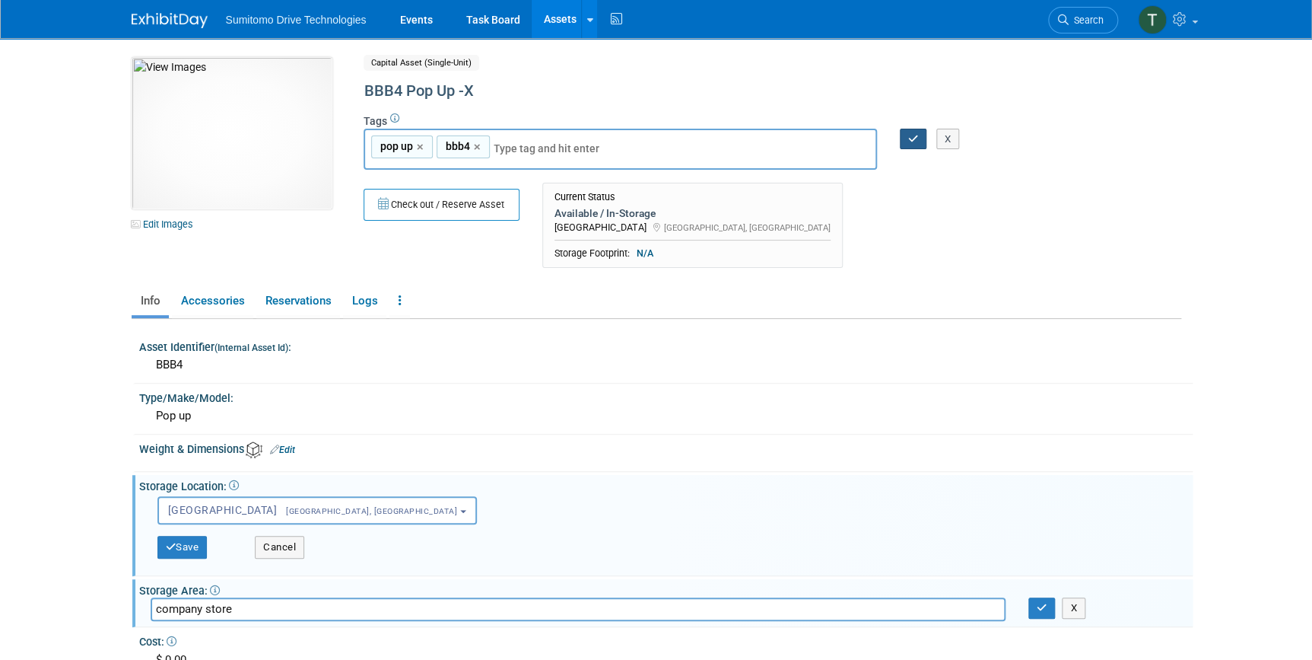
click at [913, 136] on icon "button" at bounding box center [913, 139] width 11 height 10
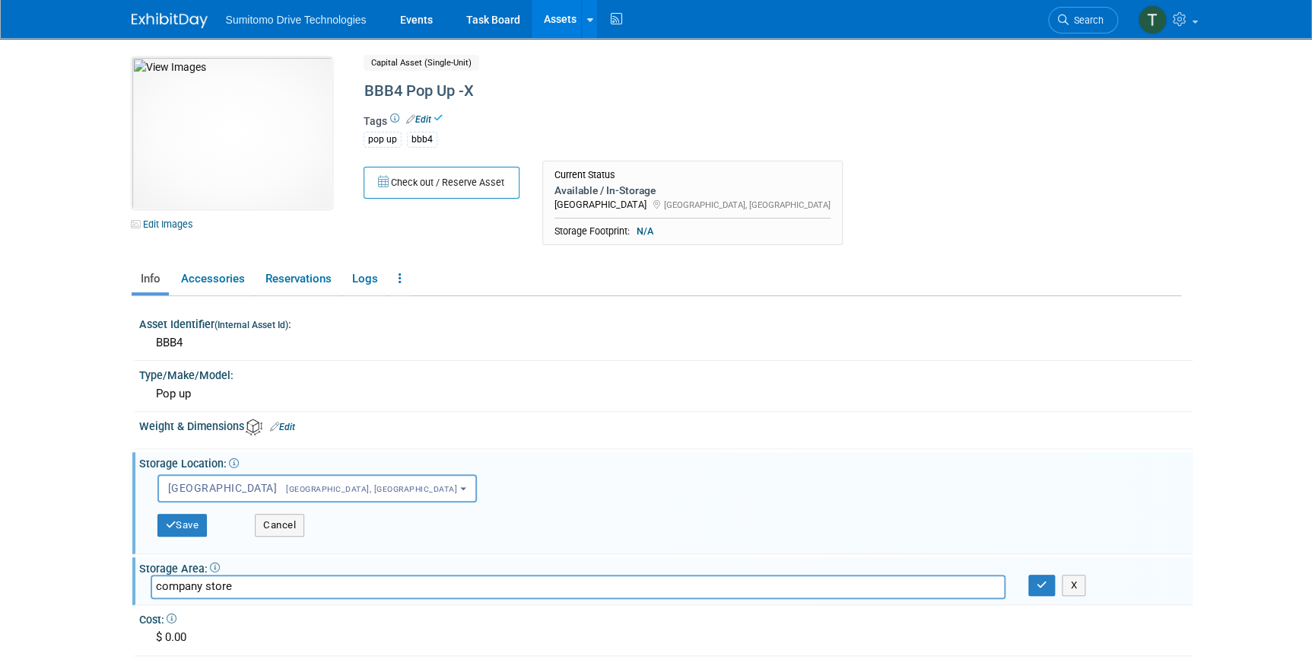
click at [548, 15] on link "Assets" at bounding box center [560, 19] width 56 height 38
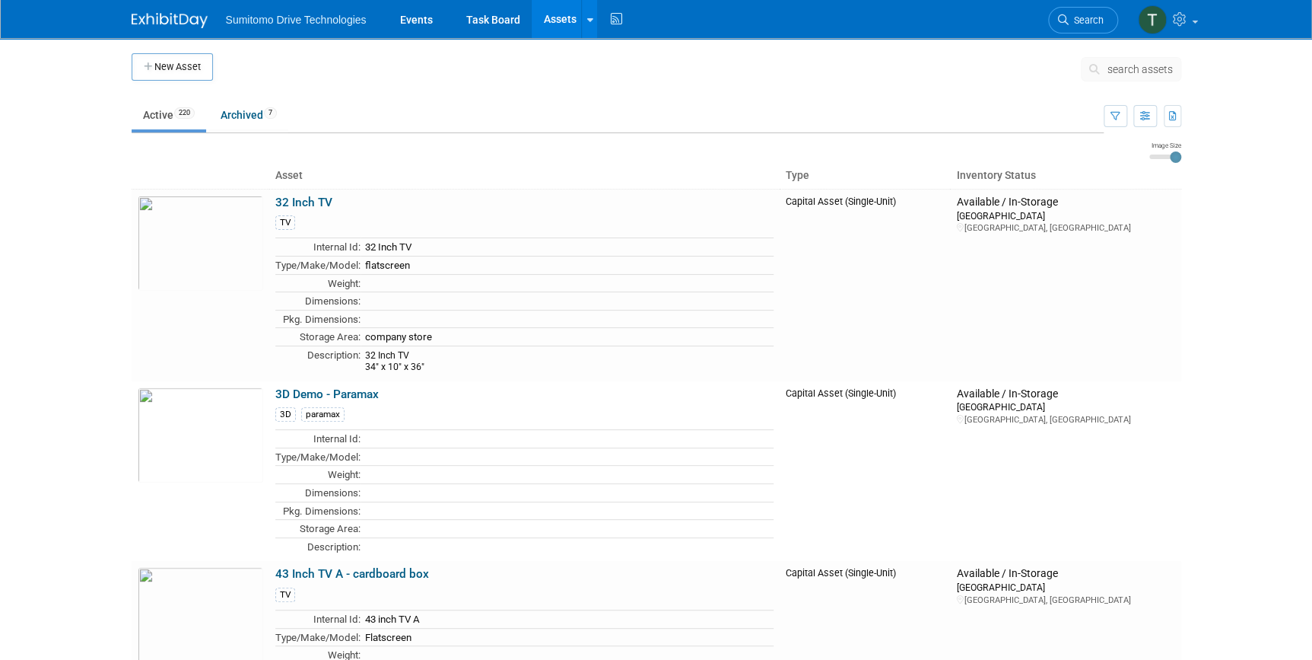
click at [1113, 74] on span "search assets" at bounding box center [1140, 69] width 65 height 12
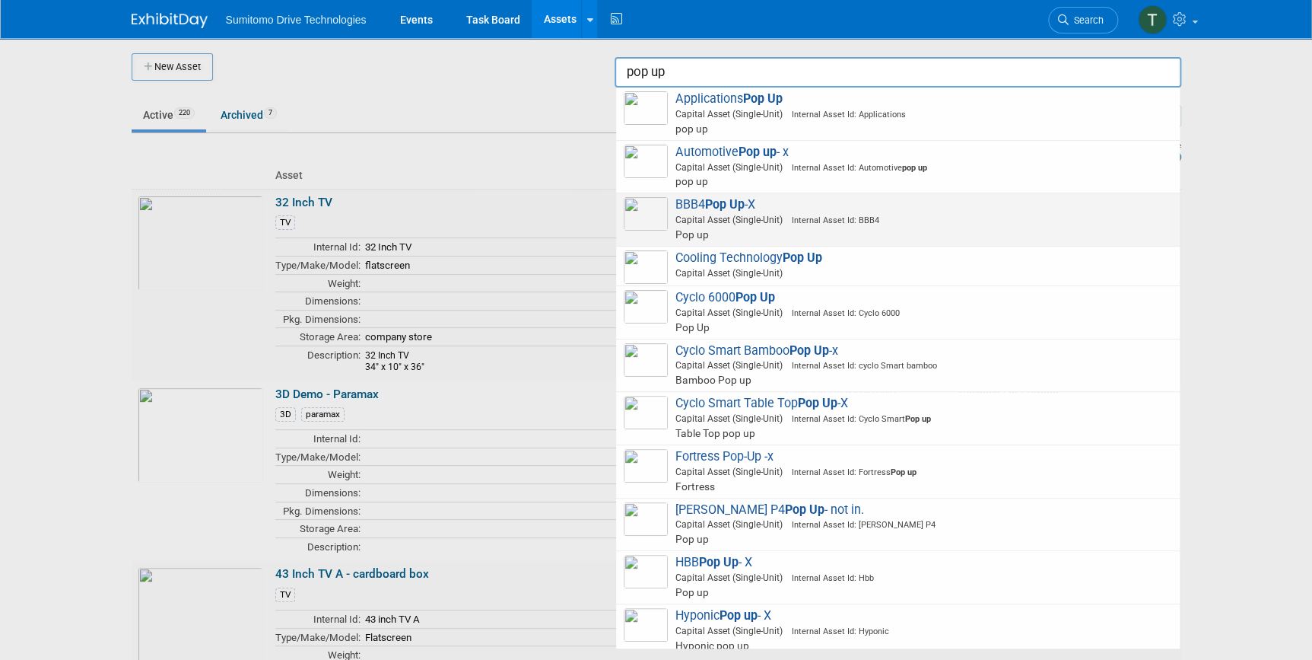
click at [834, 228] on span "Pop up" at bounding box center [900, 234] width 544 height 15
type input "BBB4 Pop Up -X"
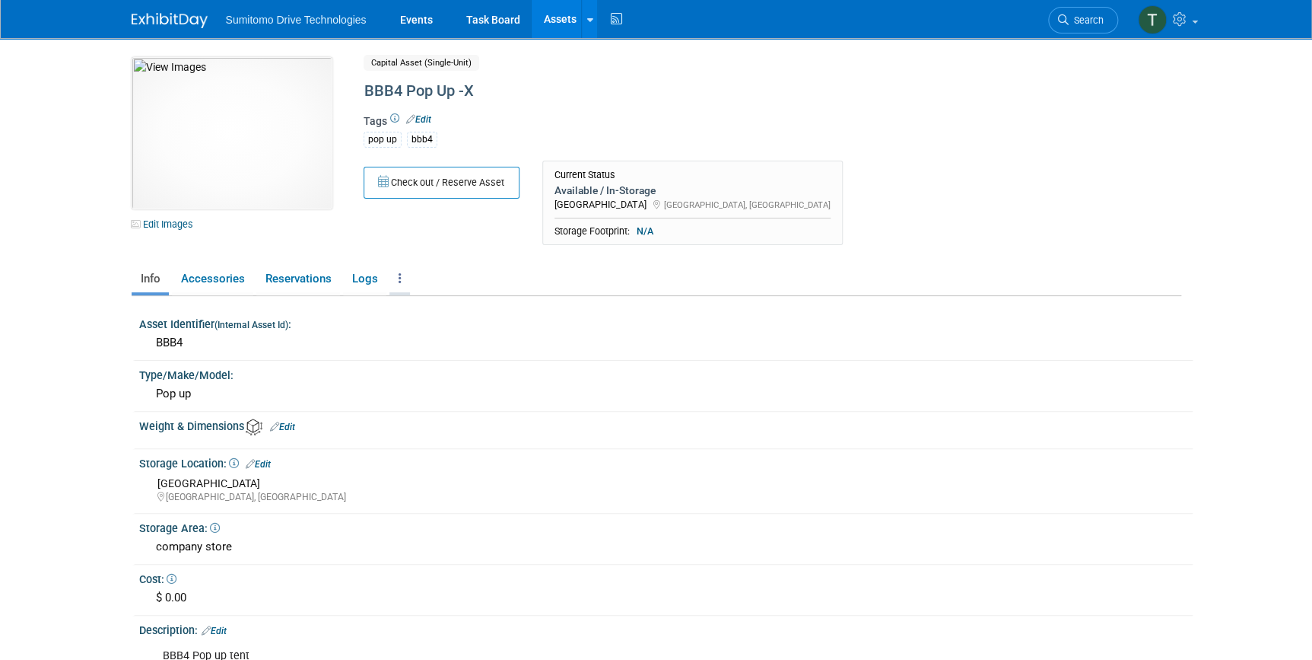
click at [399, 275] on icon at bounding box center [400, 277] width 3 height 11
click at [443, 363] on link "Archive Asset" at bounding box center [455, 360] width 132 height 26
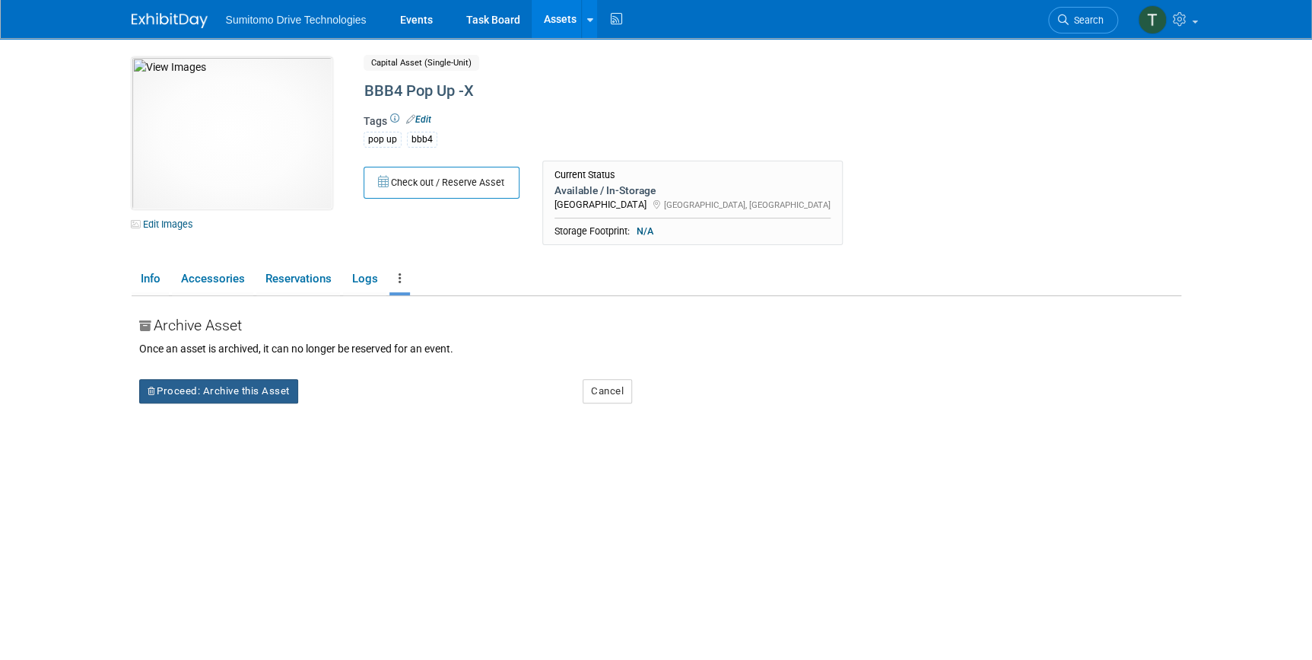
click at [185, 377] on div "Proceed: Archive this Asset" at bounding box center [350, 379] width 444 height 47
click at [188, 392] on button "Proceed: Archive this Asset" at bounding box center [218, 391] width 159 height 24
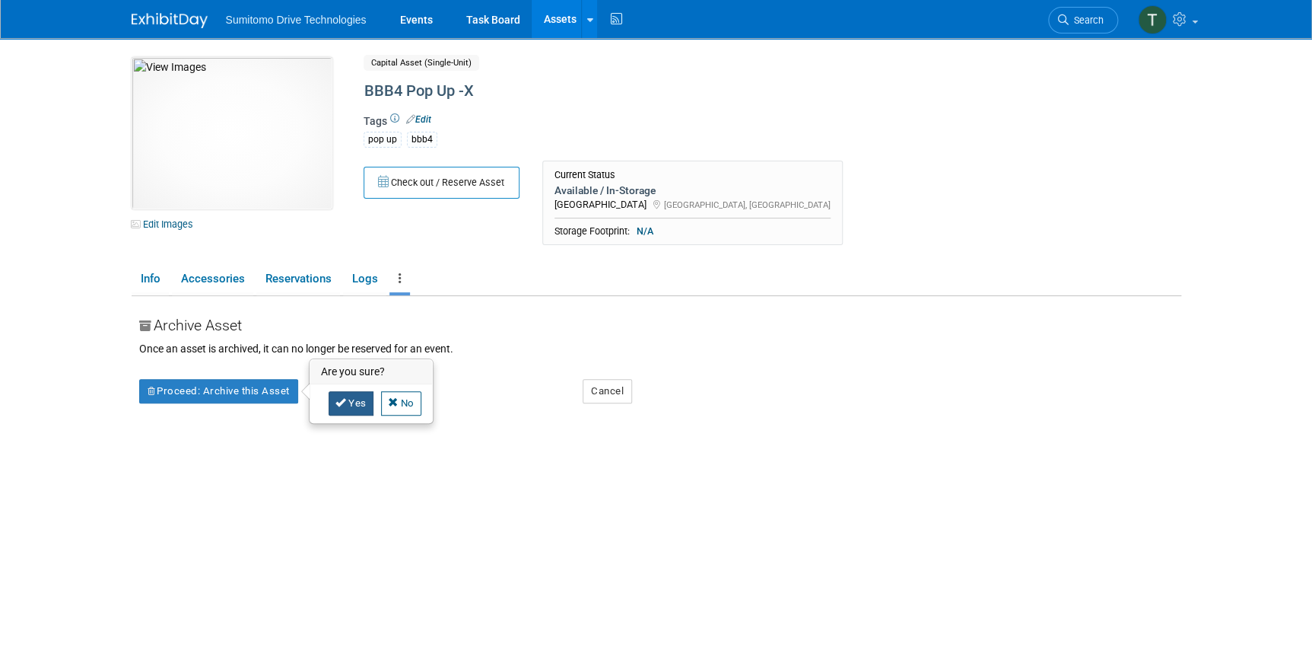
click at [340, 402] on icon at bounding box center [340, 402] width 11 height 10
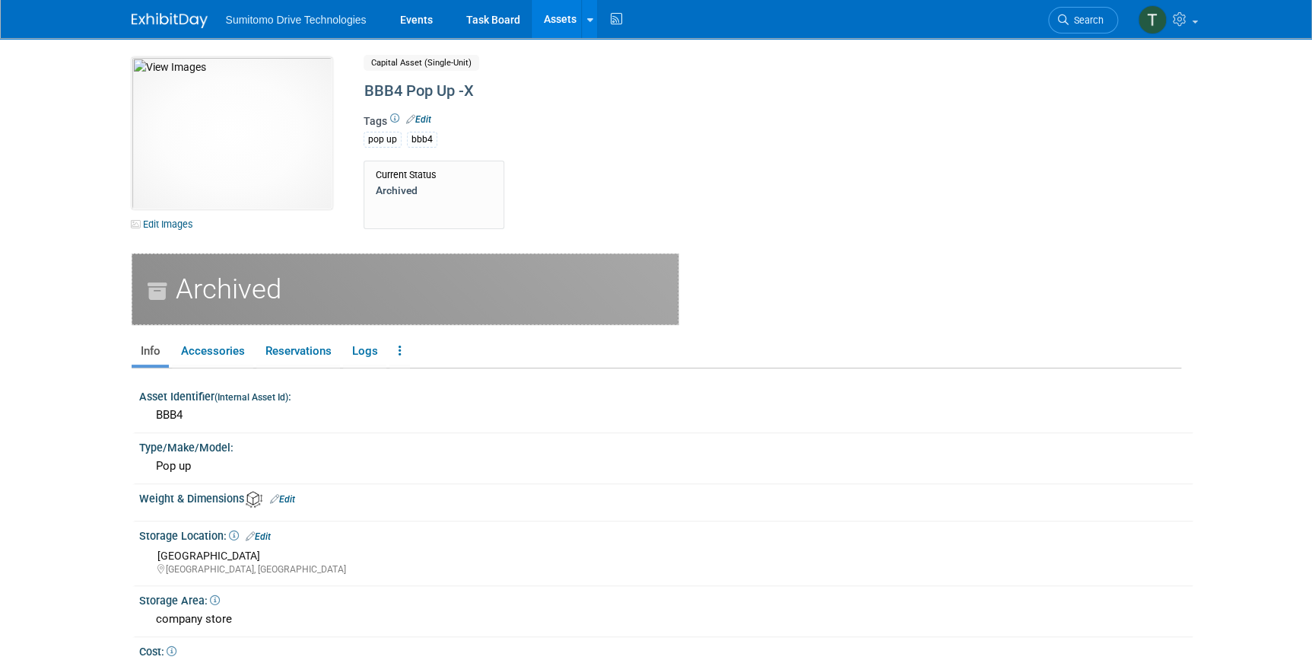
click at [561, 11] on link "Assets" at bounding box center [560, 19] width 56 height 38
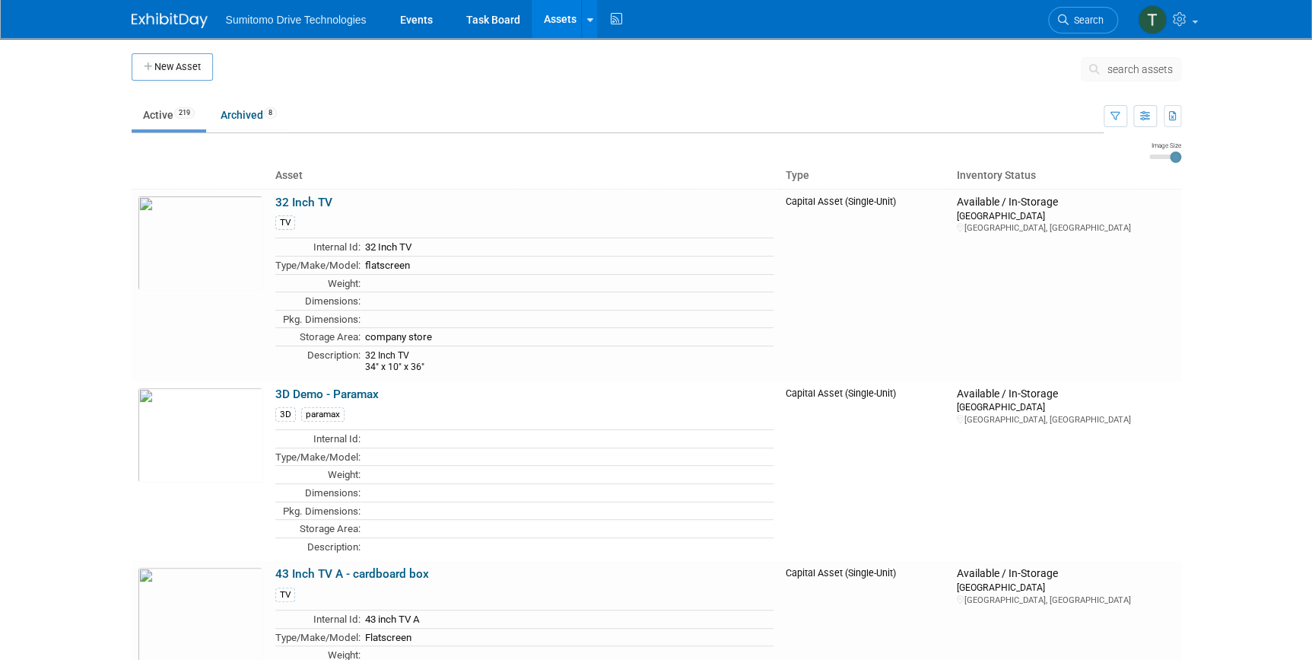
click at [1130, 75] on button "search assets" at bounding box center [1131, 69] width 100 height 24
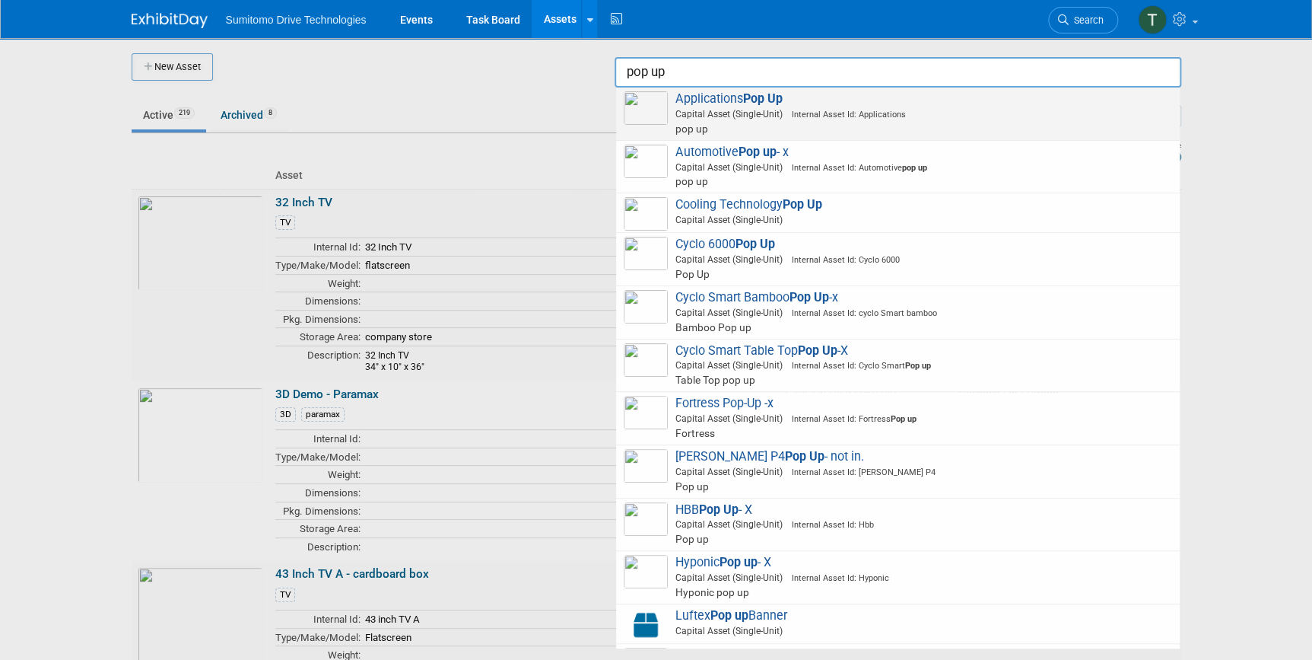
click at [791, 107] on span "Capital Asset (Single-Unit) Internal Asset Id: Applications" at bounding box center [900, 114] width 544 height 14
type input "Applications Pop Up"
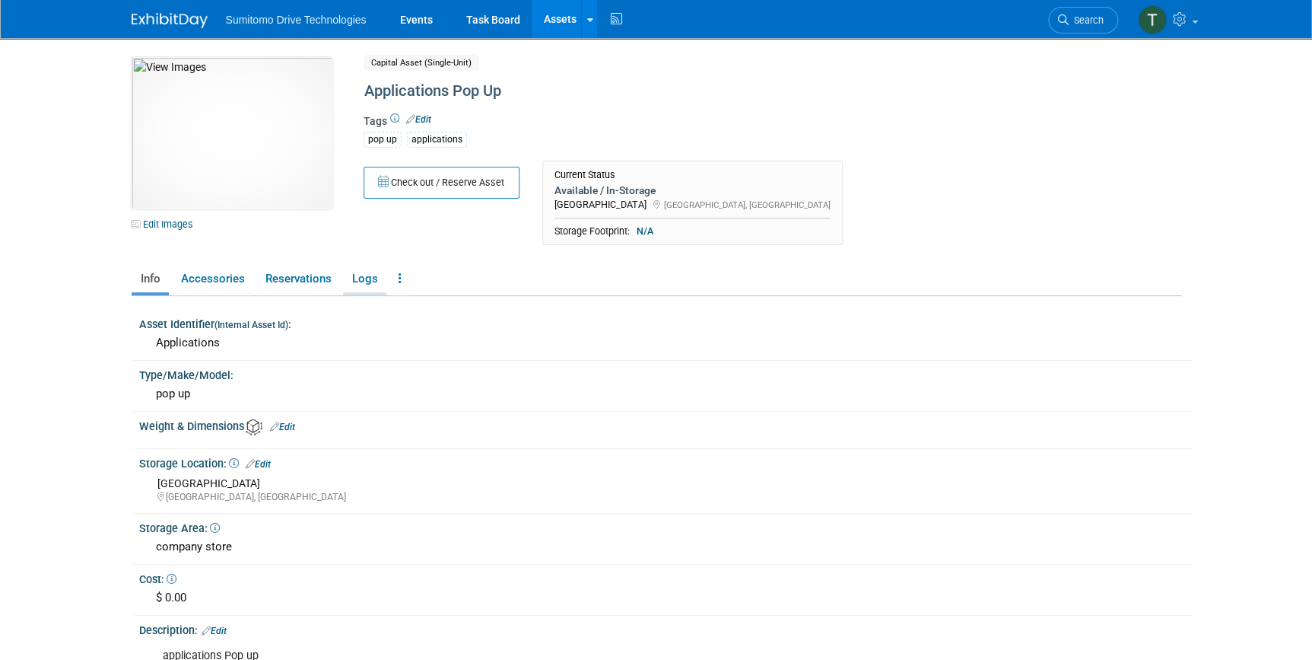
click at [355, 285] on link "Logs" at bounding box center [364, 278] width 43 height 27
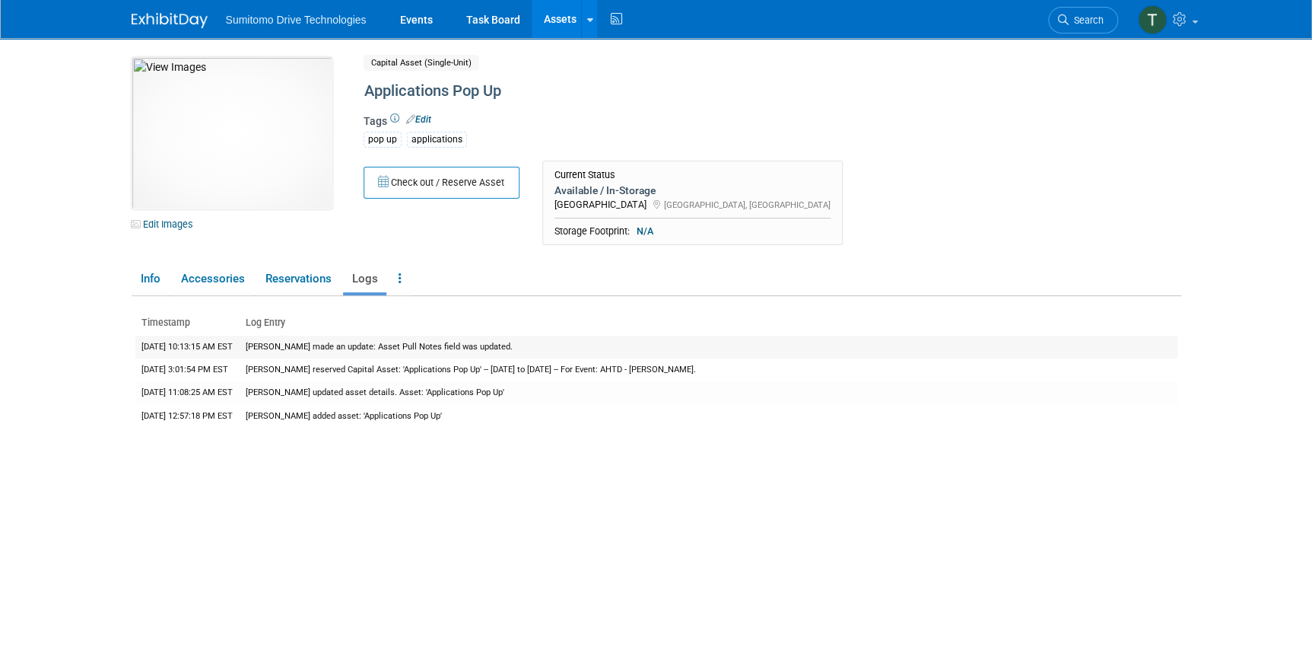
click at [555, 339] on td "[PERSON_NAME] made an update: Asset Pull Notes field was updated." at bounding box center [709, 346] width 938 height 23
click at [269, 352] on td "[PERSON_NAME] made an update: Asset Pull Notes field was updated." at bounding box center [709, 346] width 938 height 23
drag, startPoint x: 291, startPoint y: 264, endPoint x: 289, endPoint y: 279, distance: 15.3
click at [290, 277] on ul "Info Accessories Reservations Logs Reservation Policy Copy/Duplicate Asset Arch…" at bounding box center [657, 280] width 1050 height 32
click at [289, 279] on link "Reservations" at bounding box center [298, 278] width 84 height 27
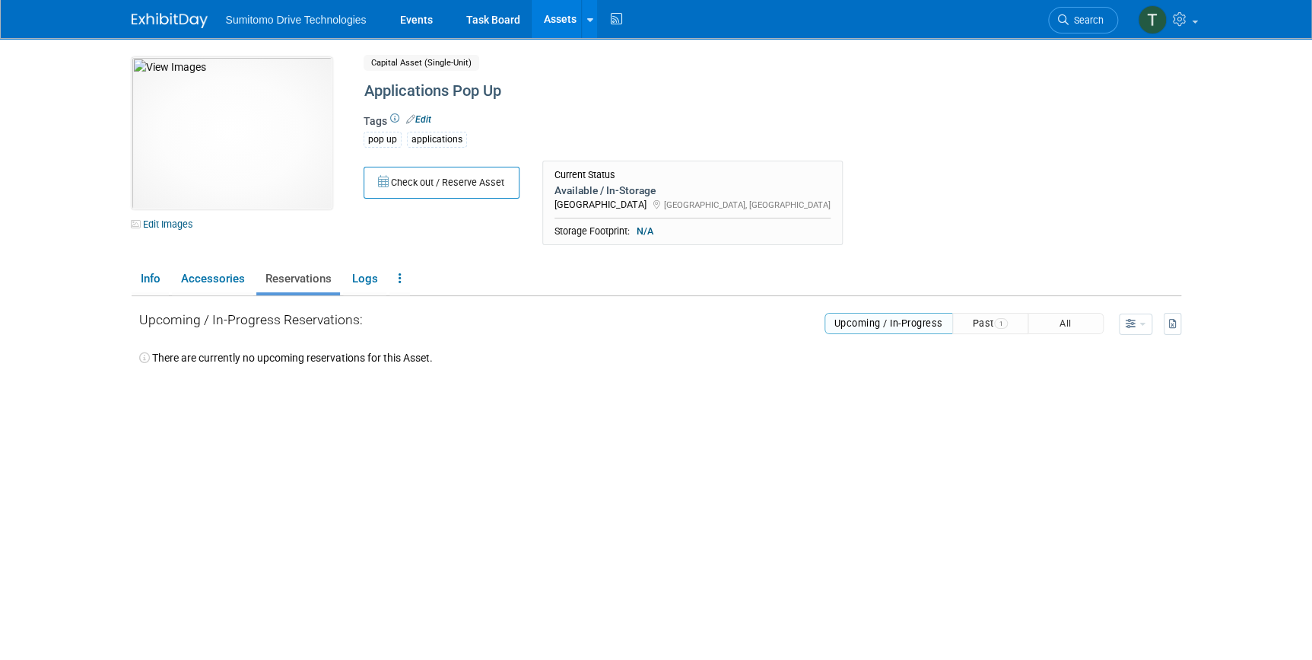
click at [962, 317] on button "Past 1" at bounding box center [990, 323] width 76 height 21
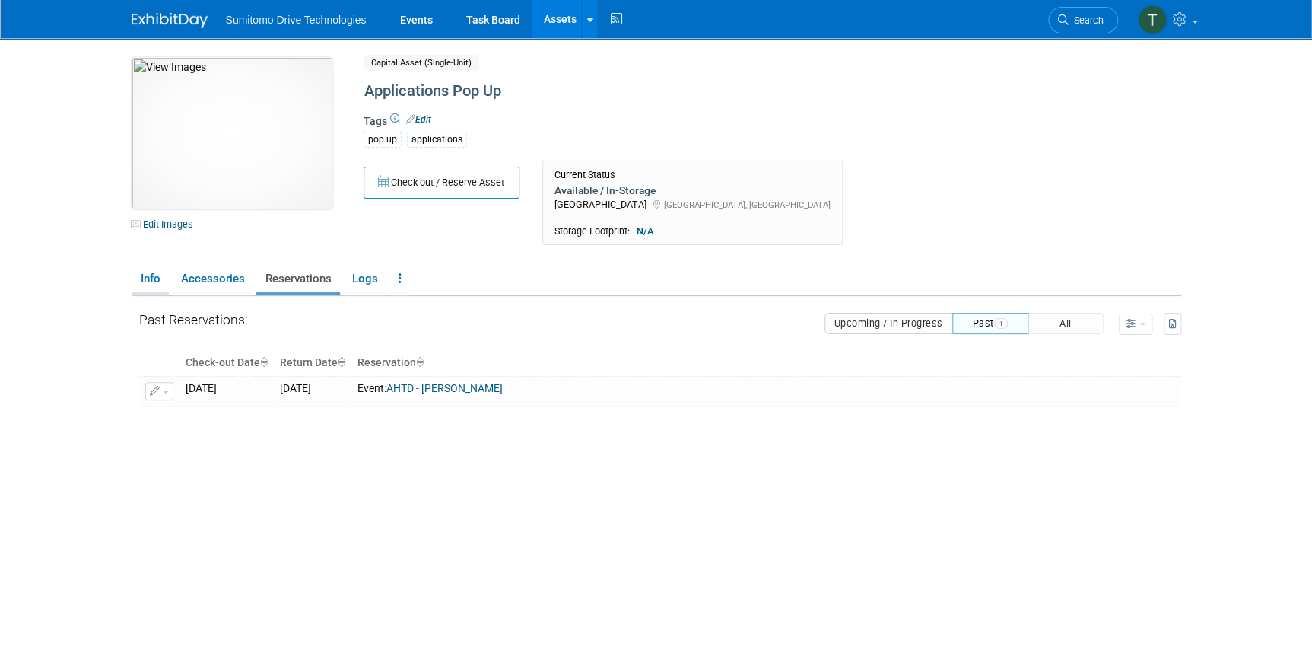
click at [156, 285] on link "Info" at bounding box center [150, 278] width 37 height 27
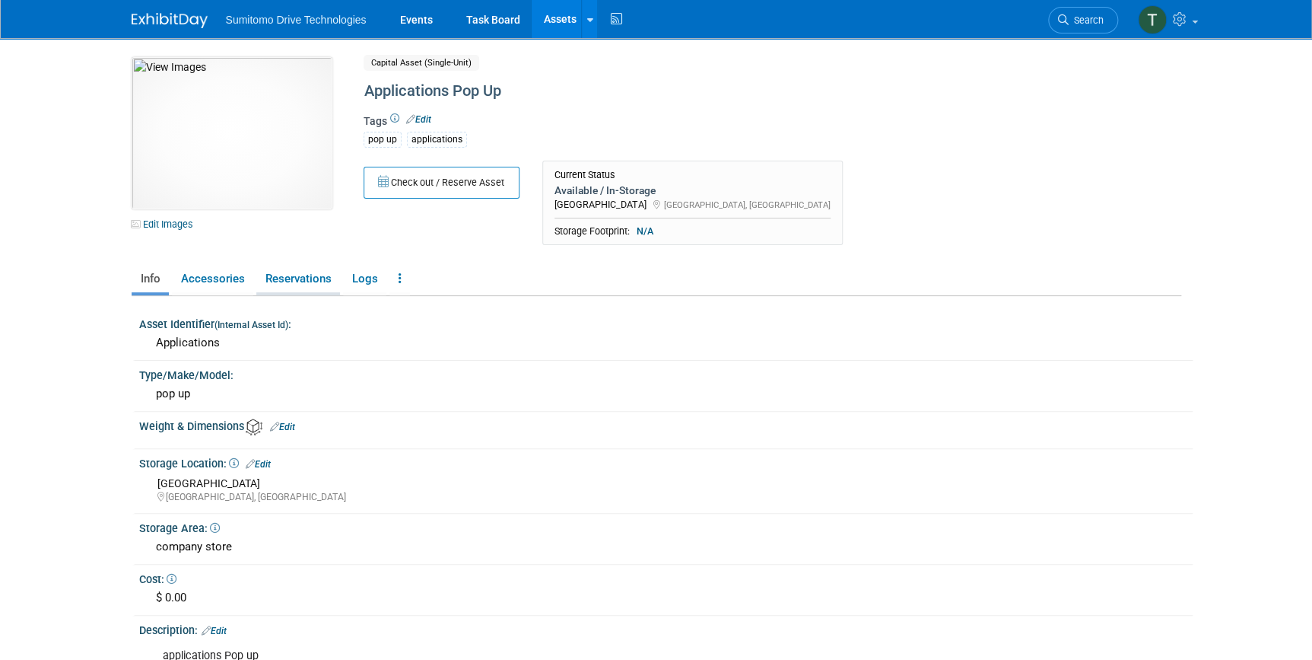
click at [272, 275] on link "Reservations" at bounding box center [298, 278] width 84 height 27
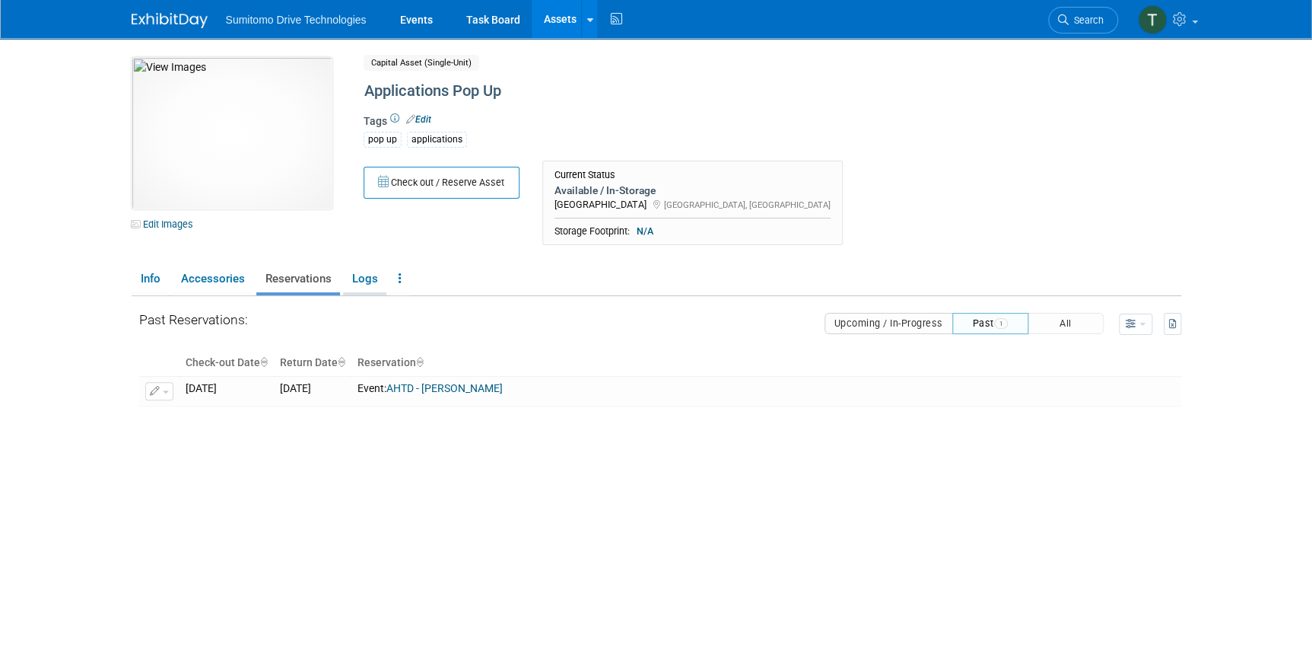
click at [356, 283] on link "Logs" at bounding box center [364, 278] width 43 height 27
